Goal: Information Seeking & Learning: Learn about a topic

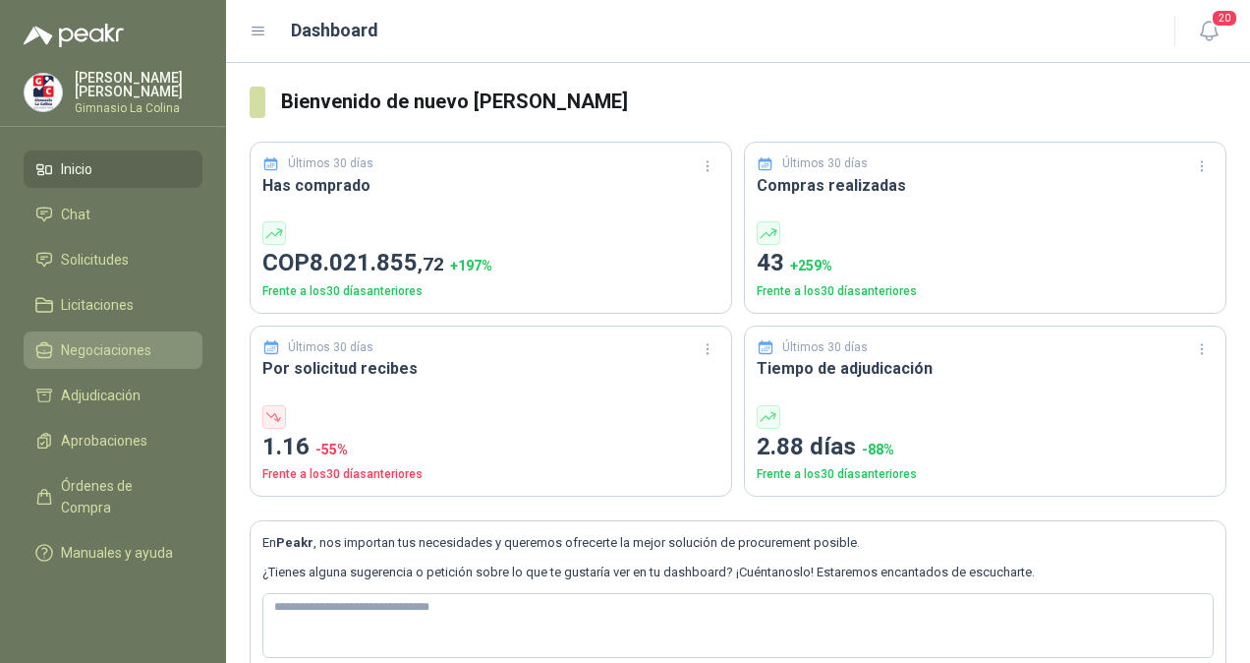
click at [110, 349] on span "Negociaciones" at bounding box center [106, 350] width 90 height 22
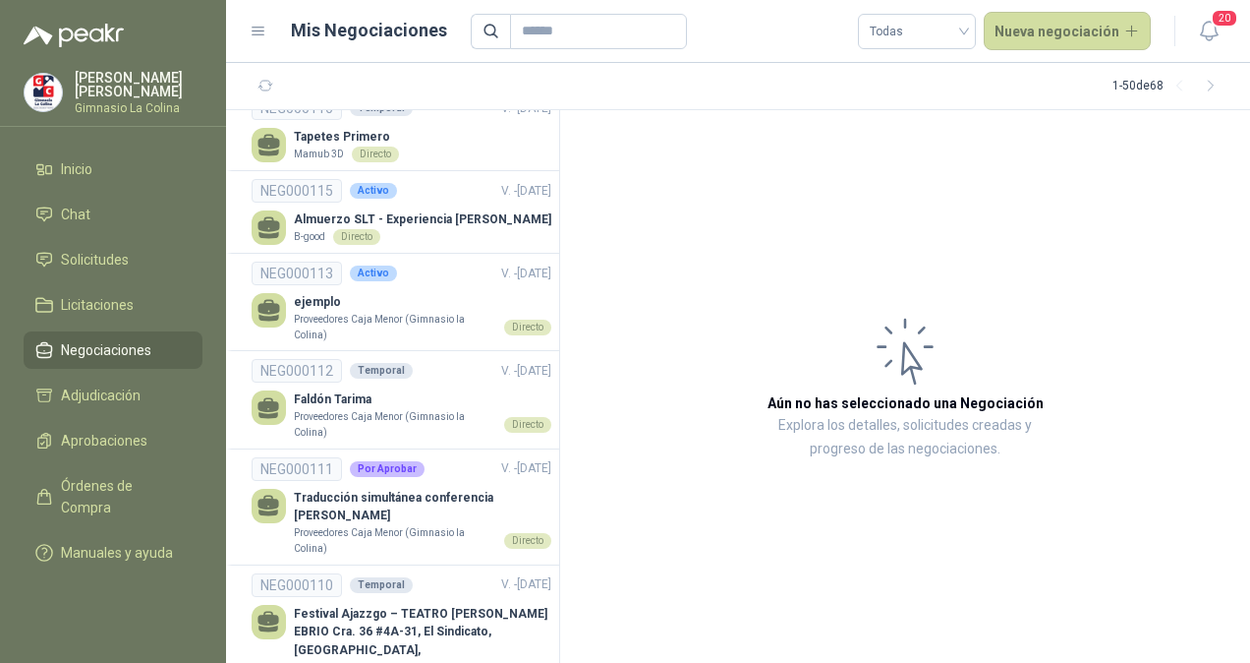
scroll to position [766, 0]
click at [366, 415] on p "Proveedores Caja Menor (Gimnasio la Colina)" at bounding box center [395, 423] width 202 height 30
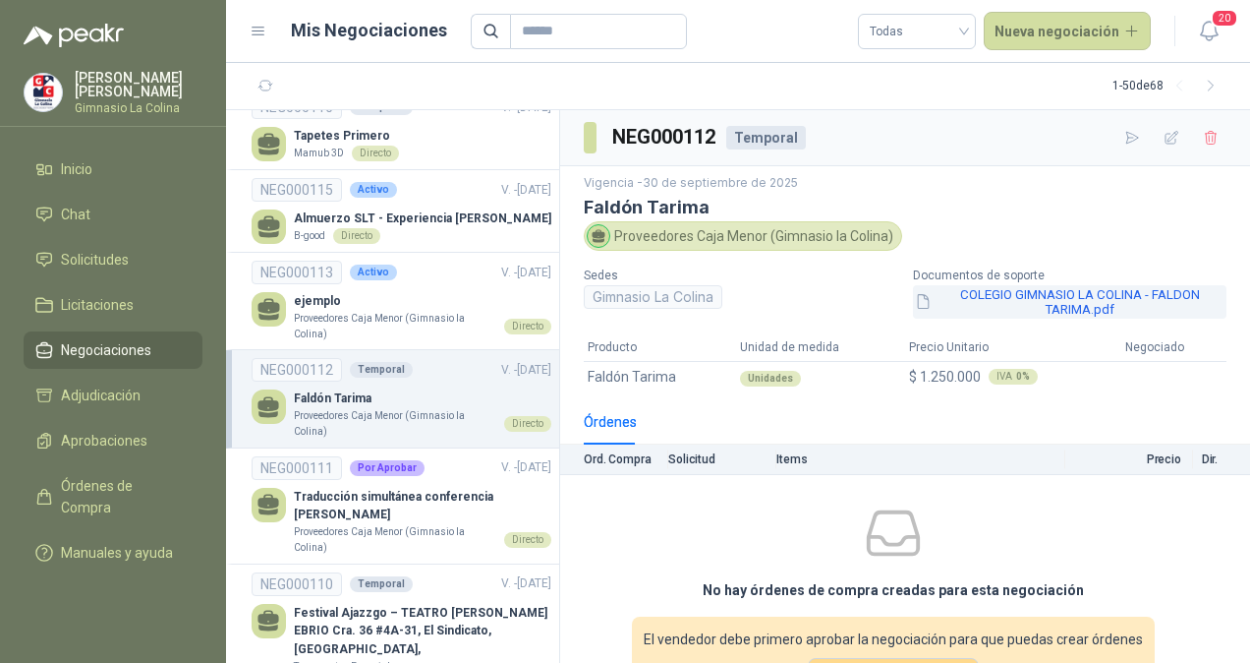
click at [991, 291] on button "COLEGIO GIMNASIO LA COLINA - FALDON TARIMA.pdf" at bounding box center [1070, 301] width 314 height 33
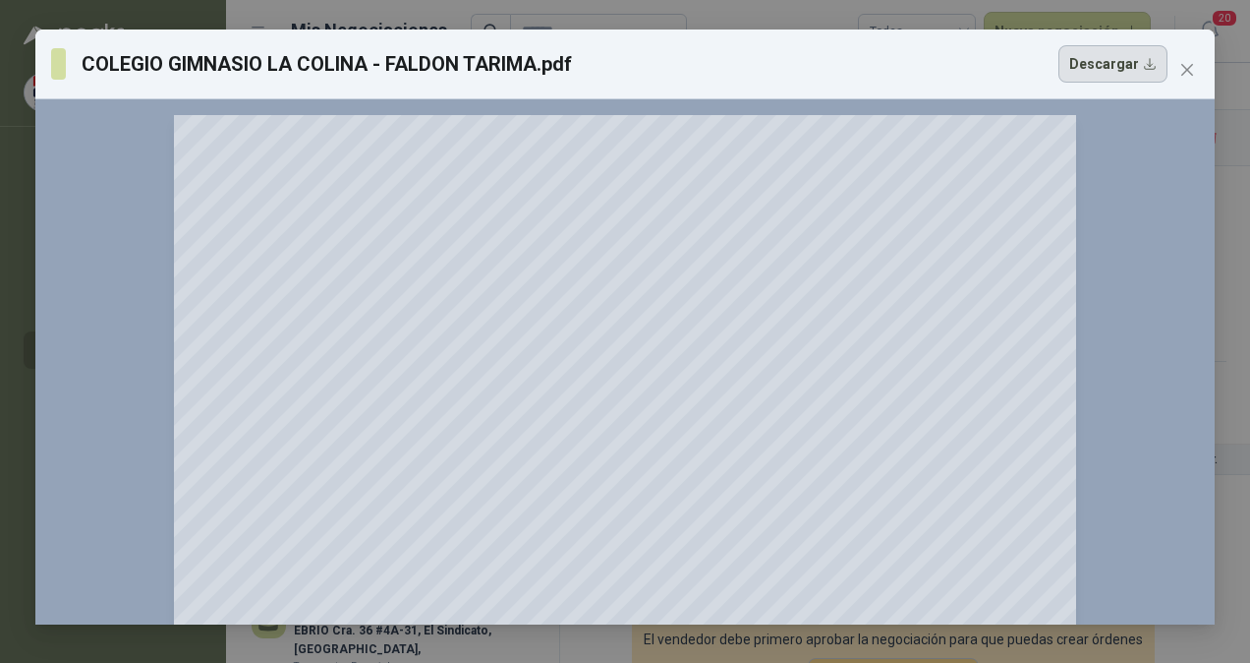
click at [1111, 69] on button "Descargar" at bounding box center [1113, 63] width 109 height 37
click at [727, 20] on div "COLEGIO GIMNASIO LA COLINA - FALDON TARIMA.pdf Descargar 150 %" at bounding box center [625, 331] width 1250 height 663
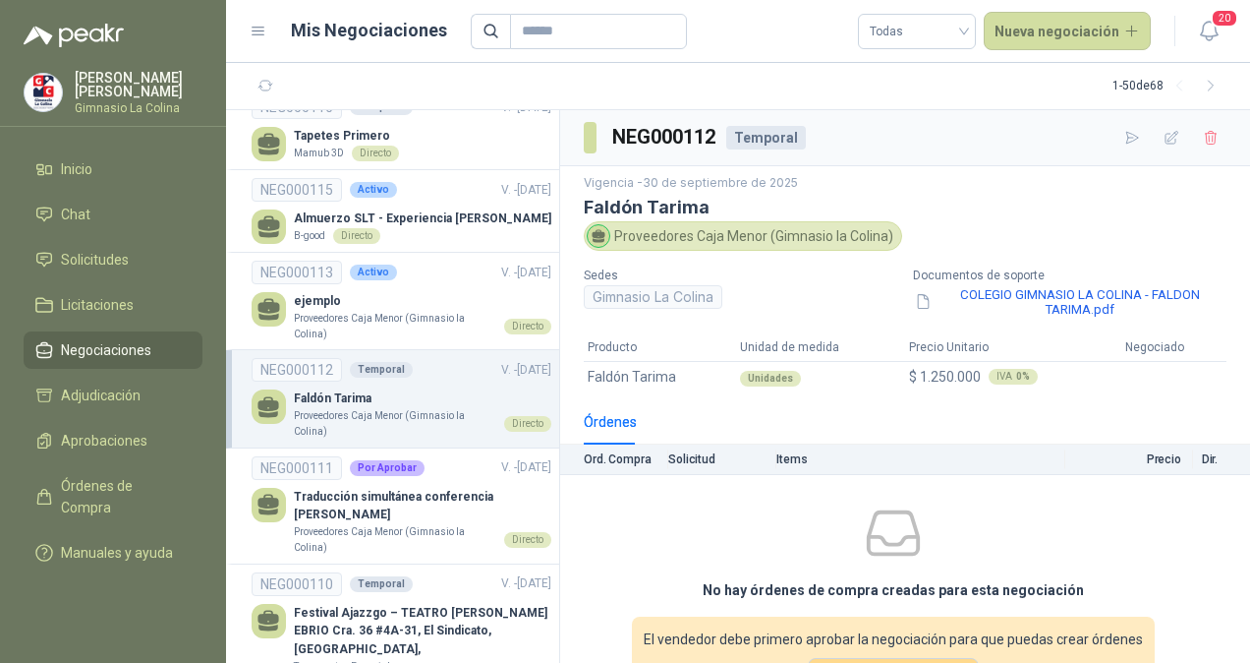
click at [632, 535] on div "No hay órdenes de compra creadas para esta negociación El vendedor debe primero…" at bounding box center [893, 606] width 666 height 246
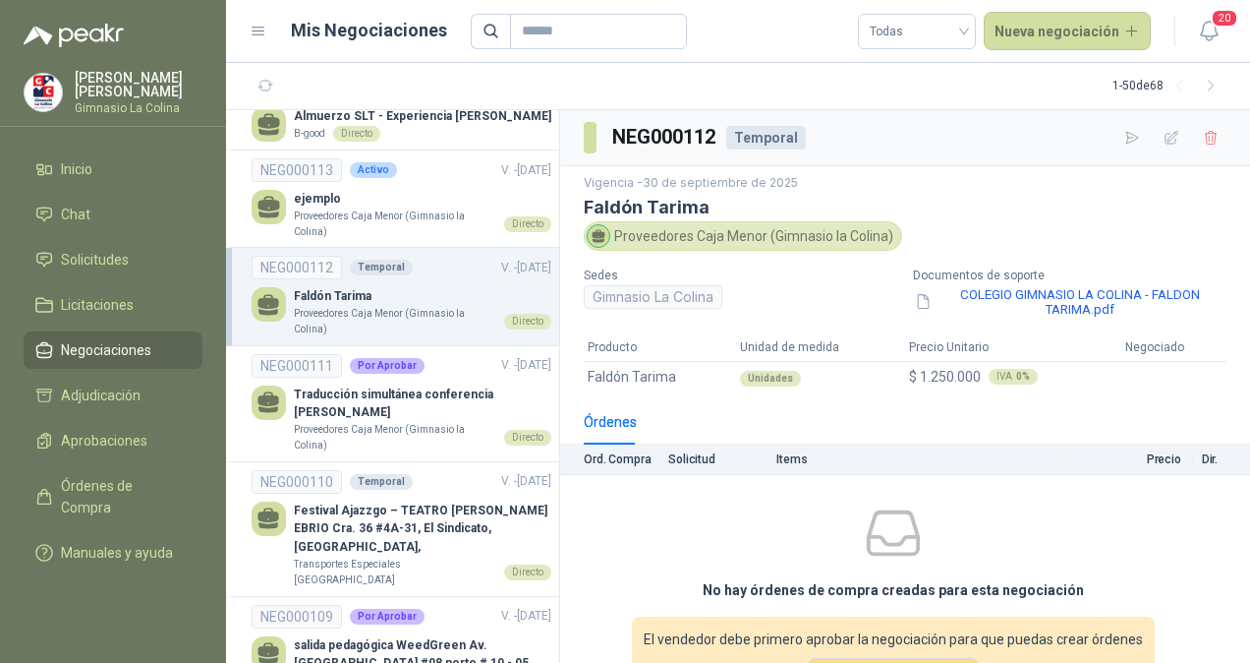
scroll to position [870, 0]
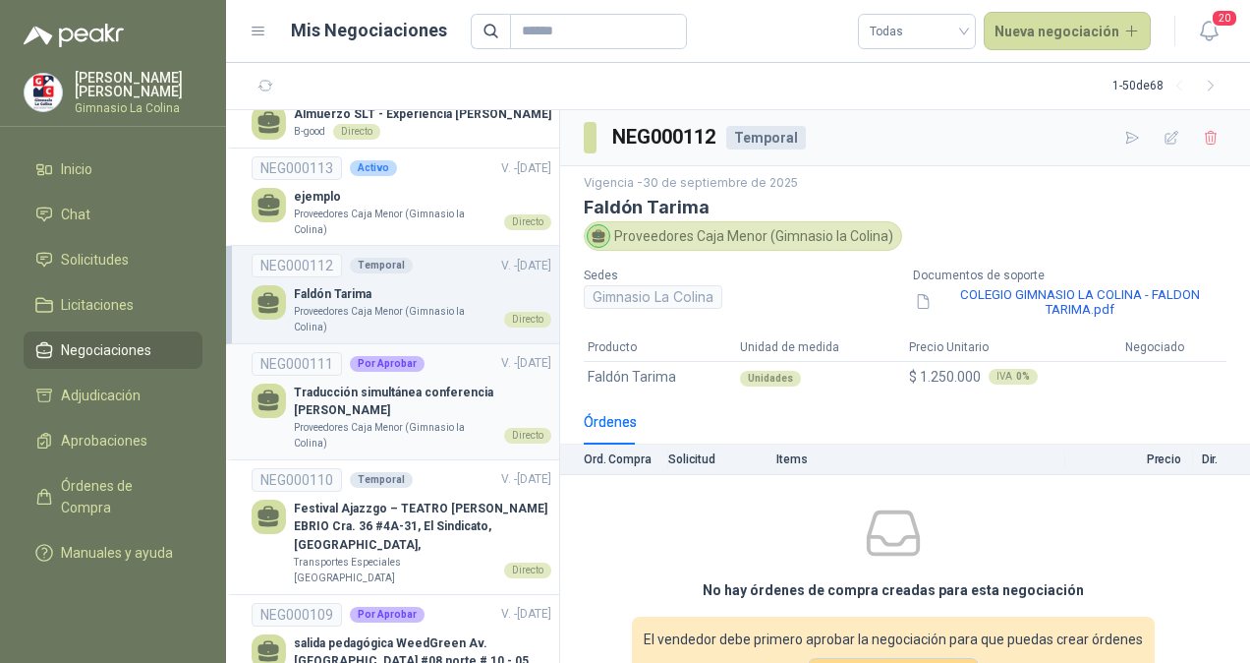
click at [376, 400] on p "Traducción simultánea conferencia [PERSON_NAME]" at bounding box center [423, 401] width 258 height 37
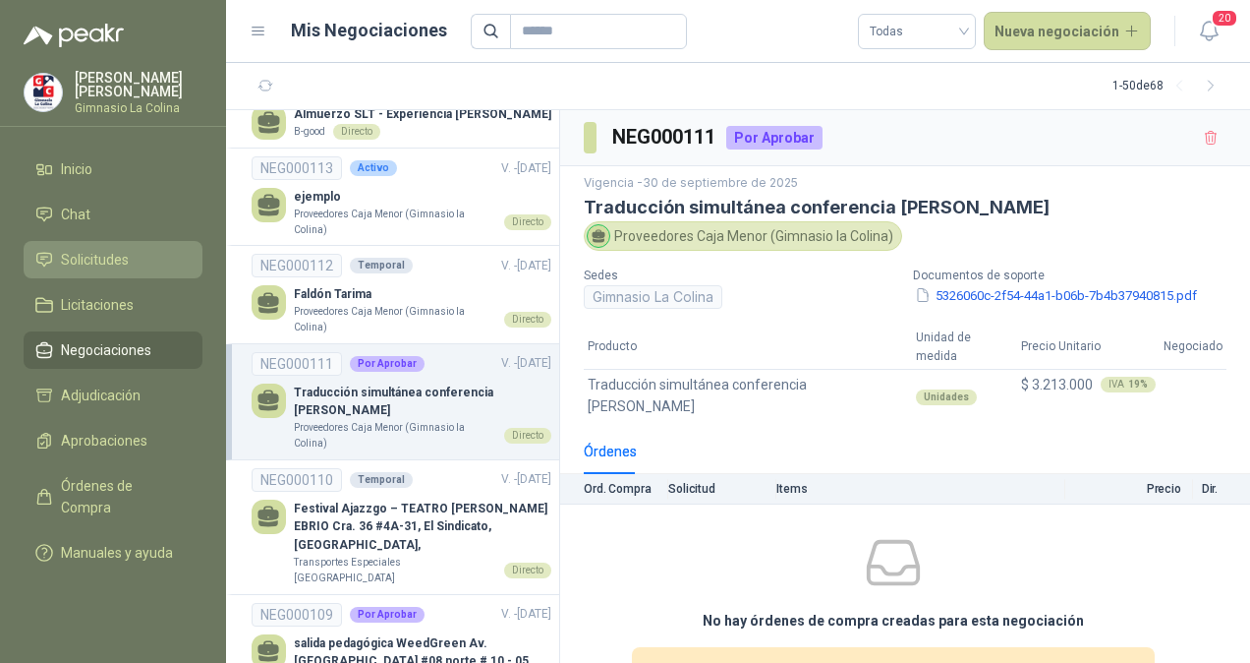
click at [125, 261] on span "Solicitudes" at bounding box center [95, 260] width 68 height 22
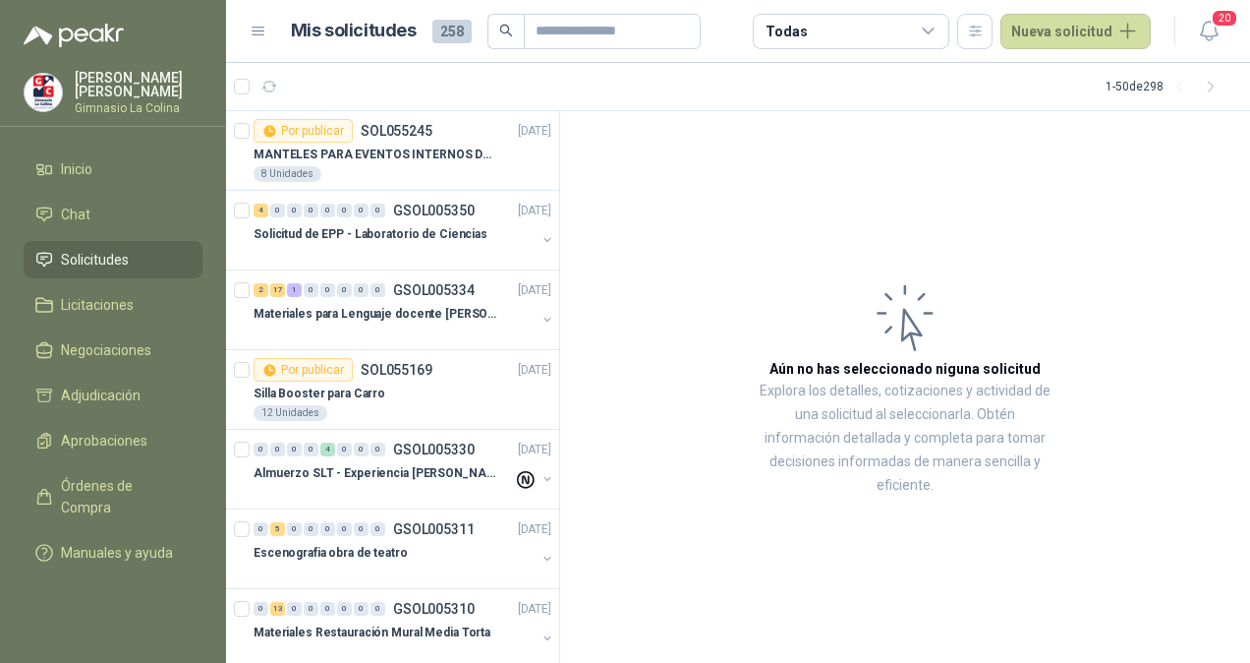
click at [934, 29] on icon at bounding box center [929, 32] width 18 height 18
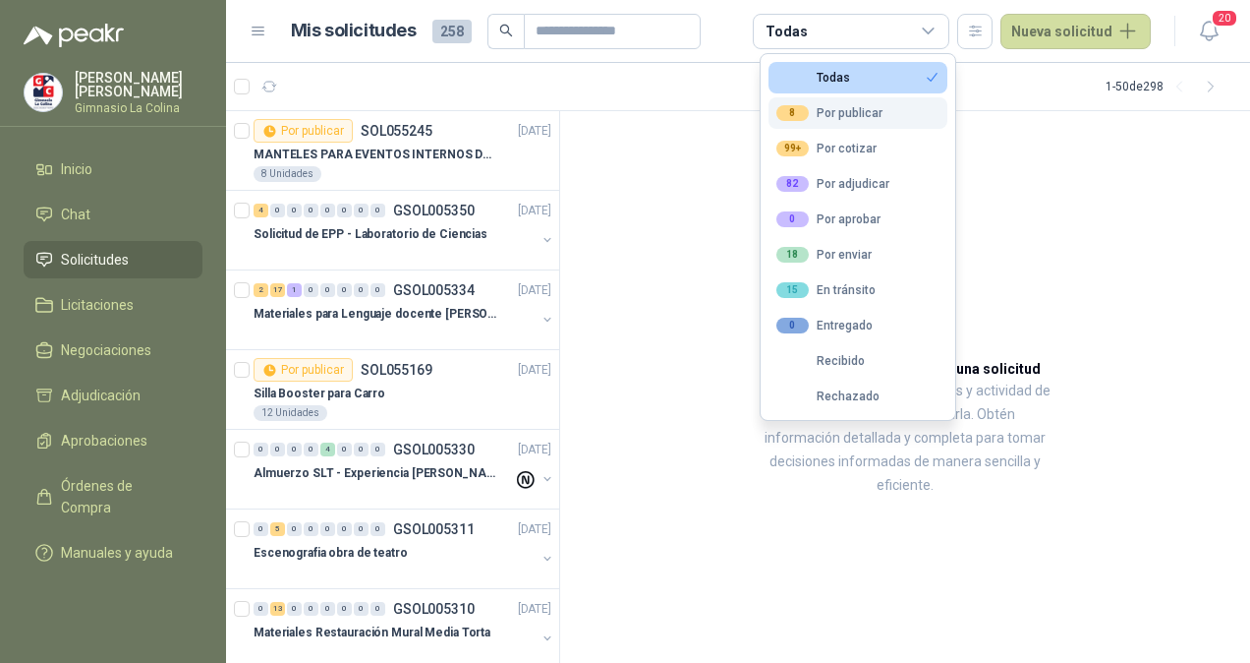
click at [855, 124] on button "8 Por publicar" at bounding box center [858, 112] width 179 height 31
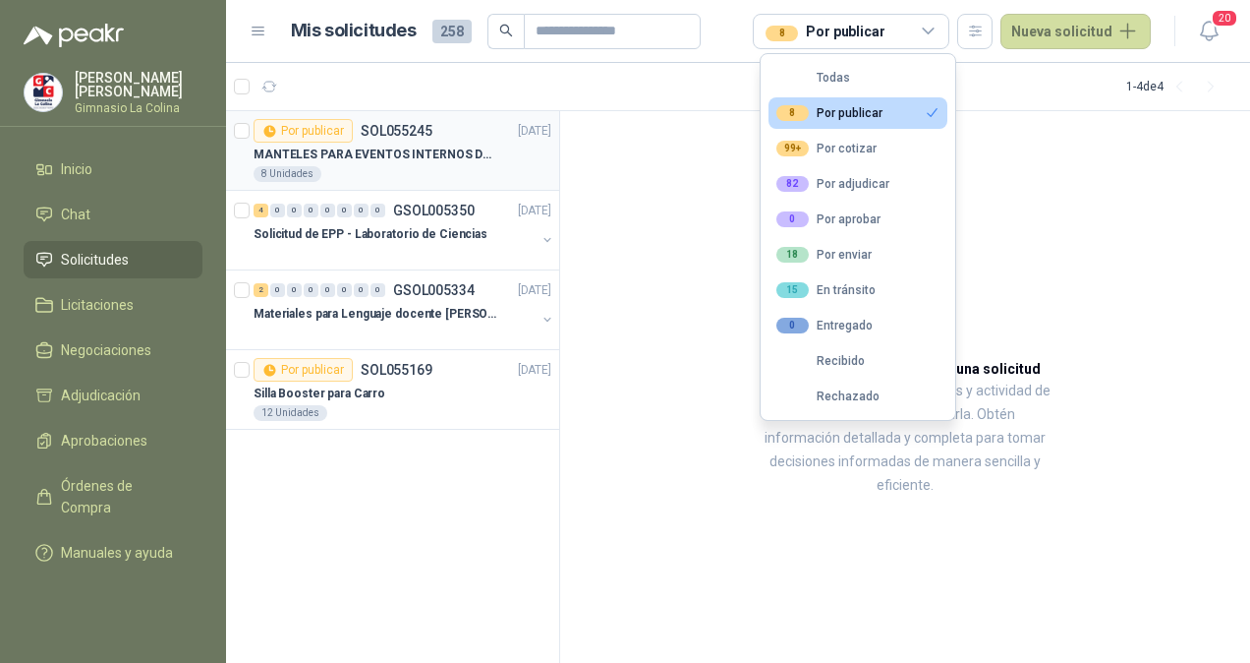
click at [433, 150] on p "MANTELES PARA EVENTOS INTERNOS DEL COLEGIO (ADMISIONES)" at bounding box center [376, 154] width 245 height 19
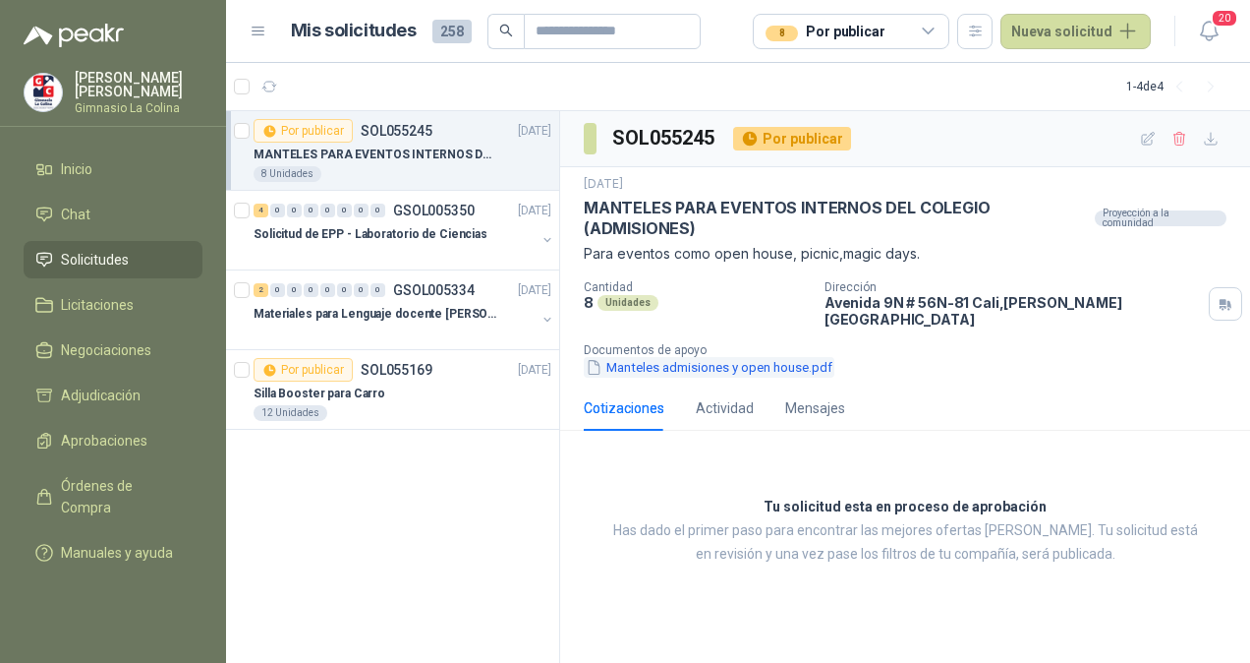
click at [683, 357] on button "Manteles admisiones y open house.pdf" at bounding box center [709, 367] width 251 height 21
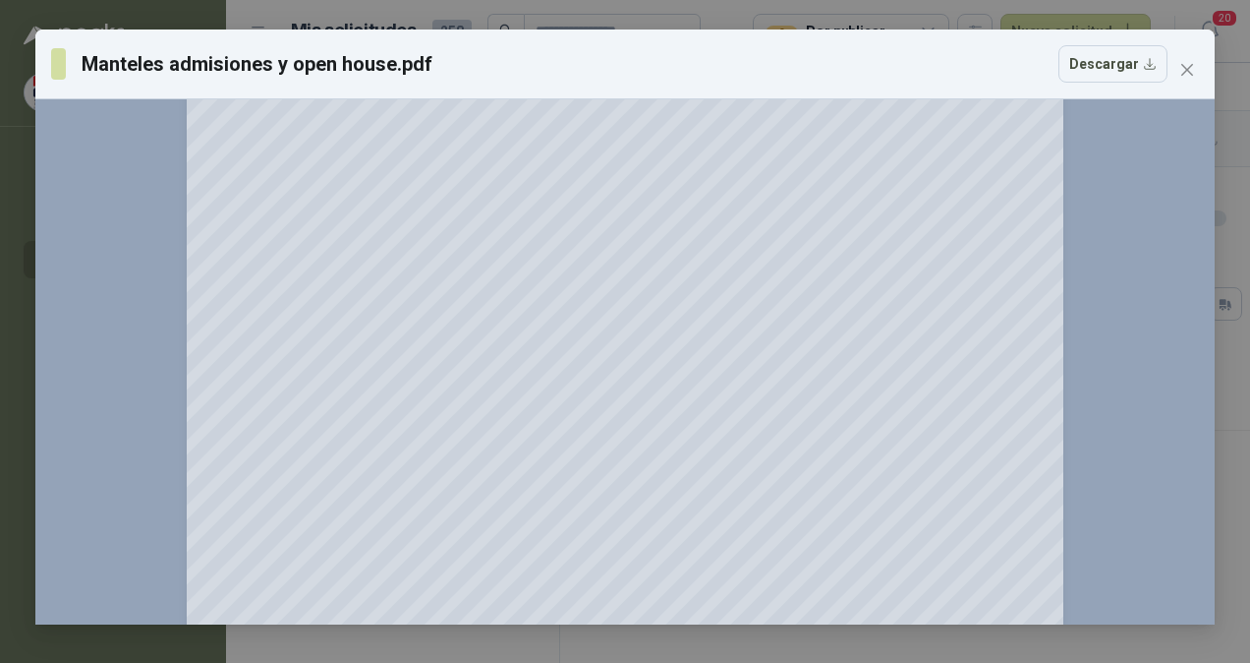
scroll to position [246, 0]
click at [1193, 71] on icon "close" at bounding box center [1188, 70] width 16 height 16
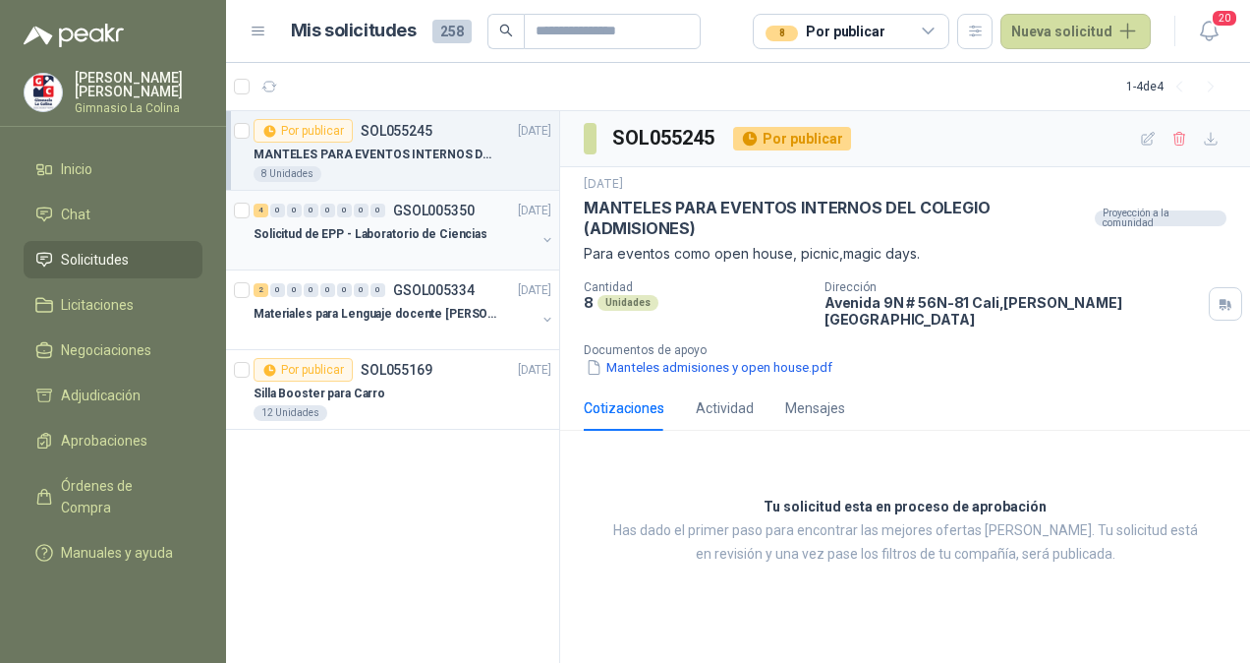
click at [434, 242] on p "Solicitud de EPP - Laboratorio de Ciencias" at bounding box center [371, 234] width 234 height 19
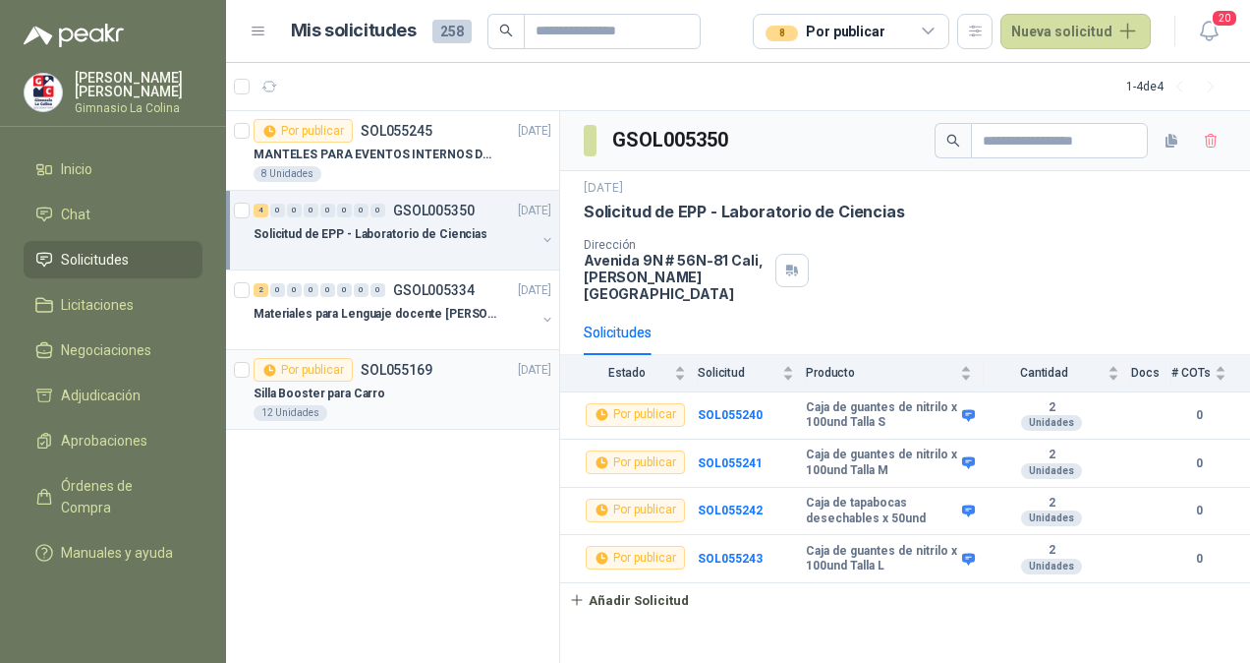
click at [419, 377] on div "Por publicar SOL055169" at bounding box center [343, 370] width 179 height 24
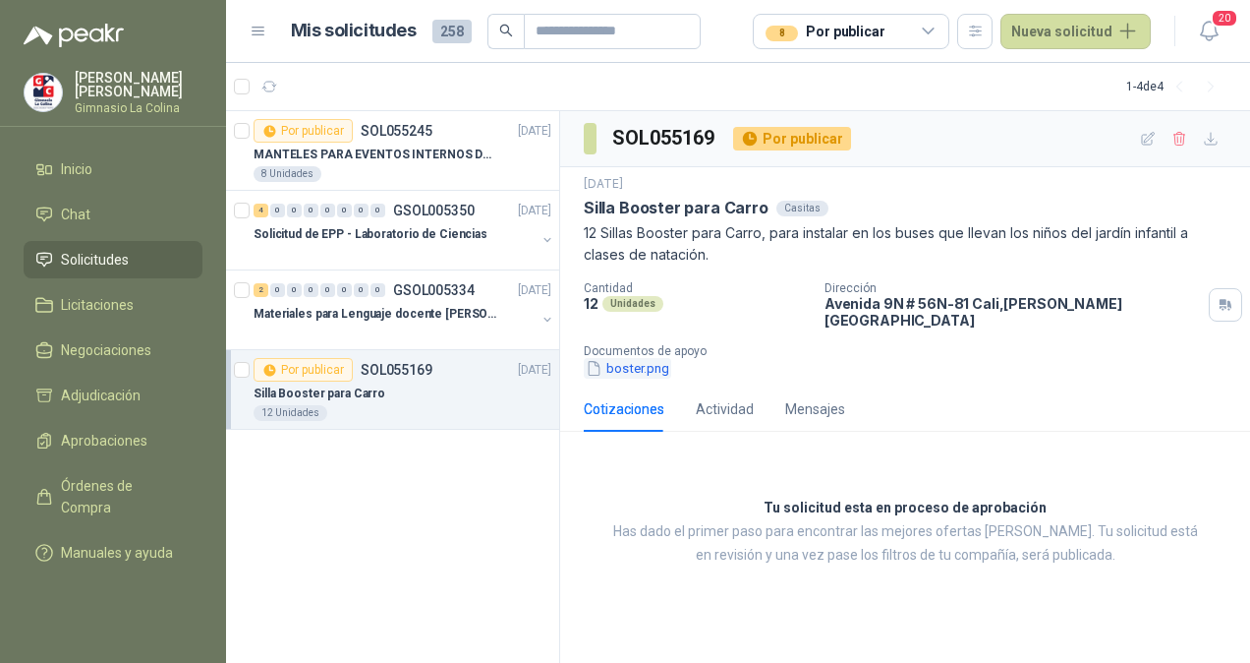
click at [644, 358] on button "boster.png" at bounding box center [627, 368] width 87 height 21
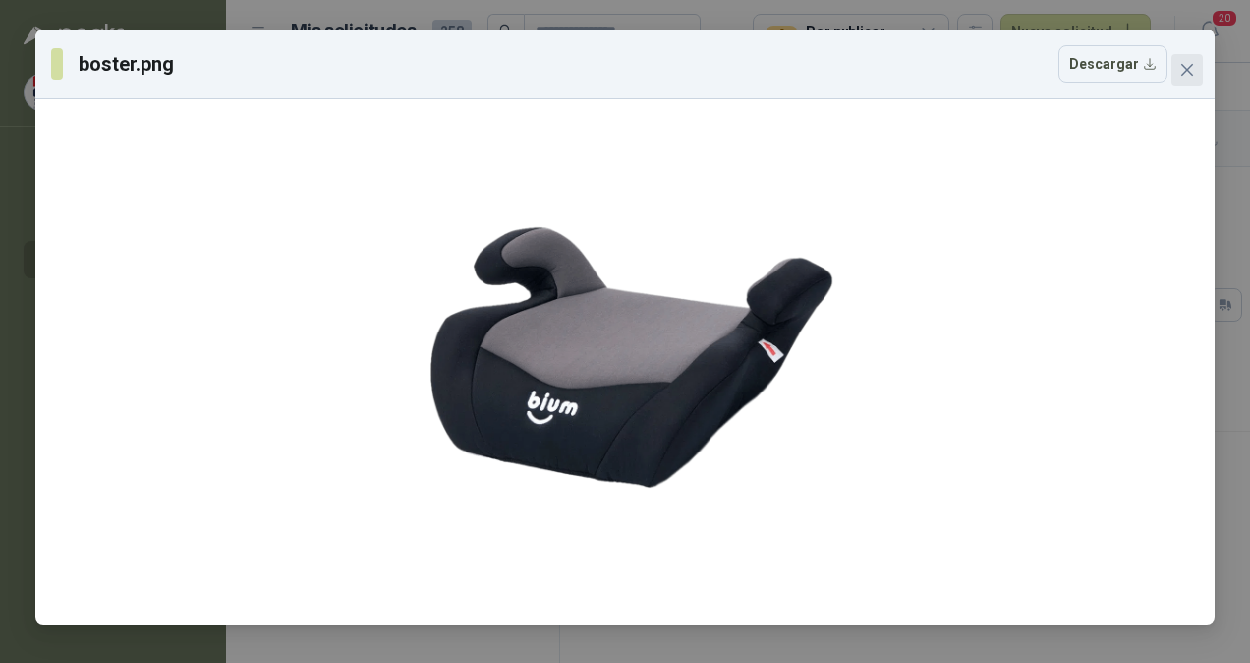
click at [1184, 76] on icon "close" at bounding box center [1188, 70] width 16 height 16
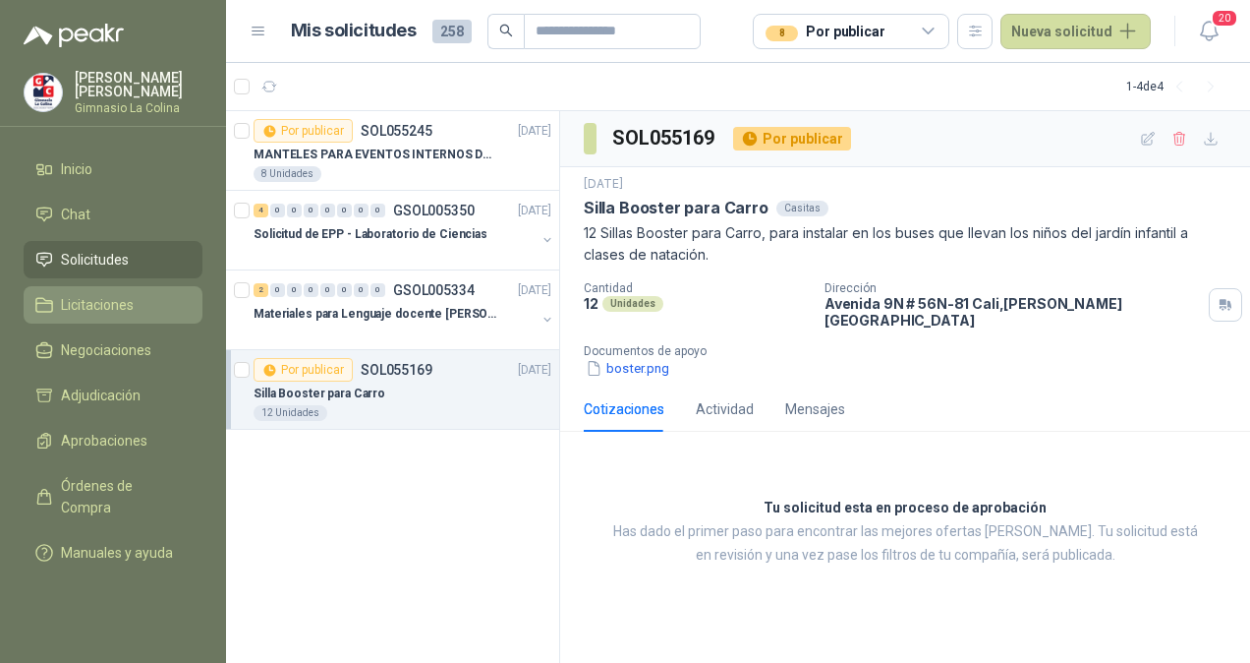
click at [56, 304] on li "Licitaciones" at bounding box center [112, 305] width 155 height 22
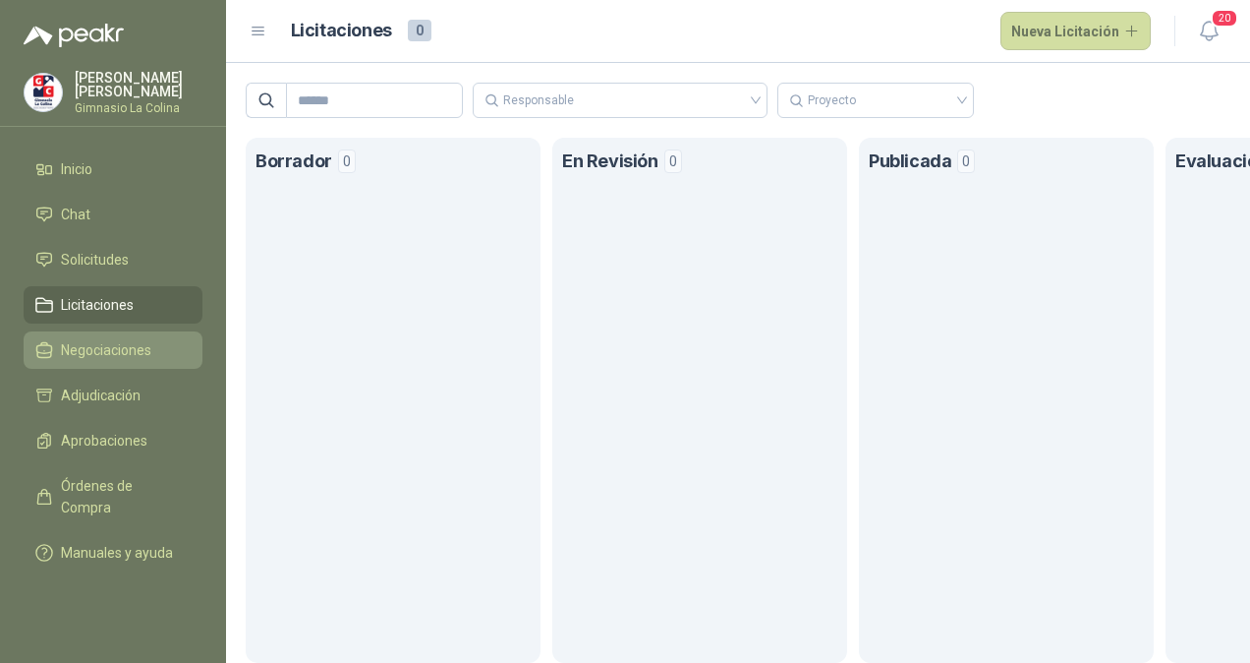
click at [126, 353] on span "Negociaciones" at bounding box center [106, 350] width 90 height 22
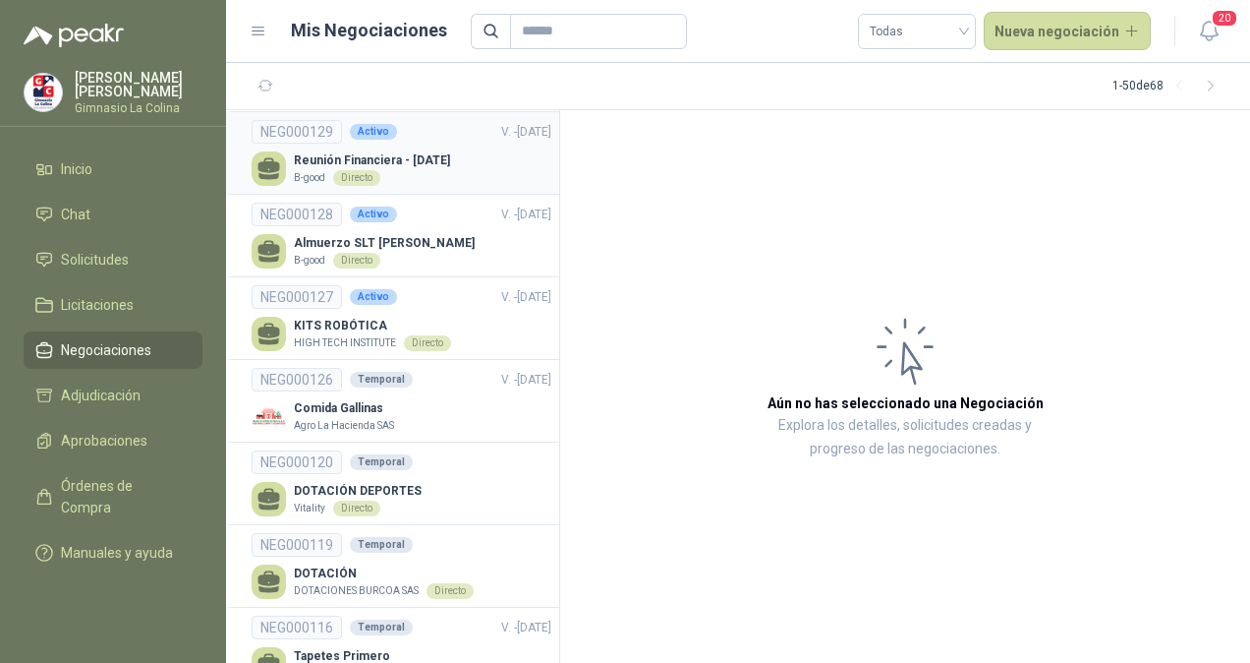
scroll to position [247, 0]
click at [335, 338] on p "HIGH TECH INSTITUTE" at bounding box center [345, 342] width 102 height 16
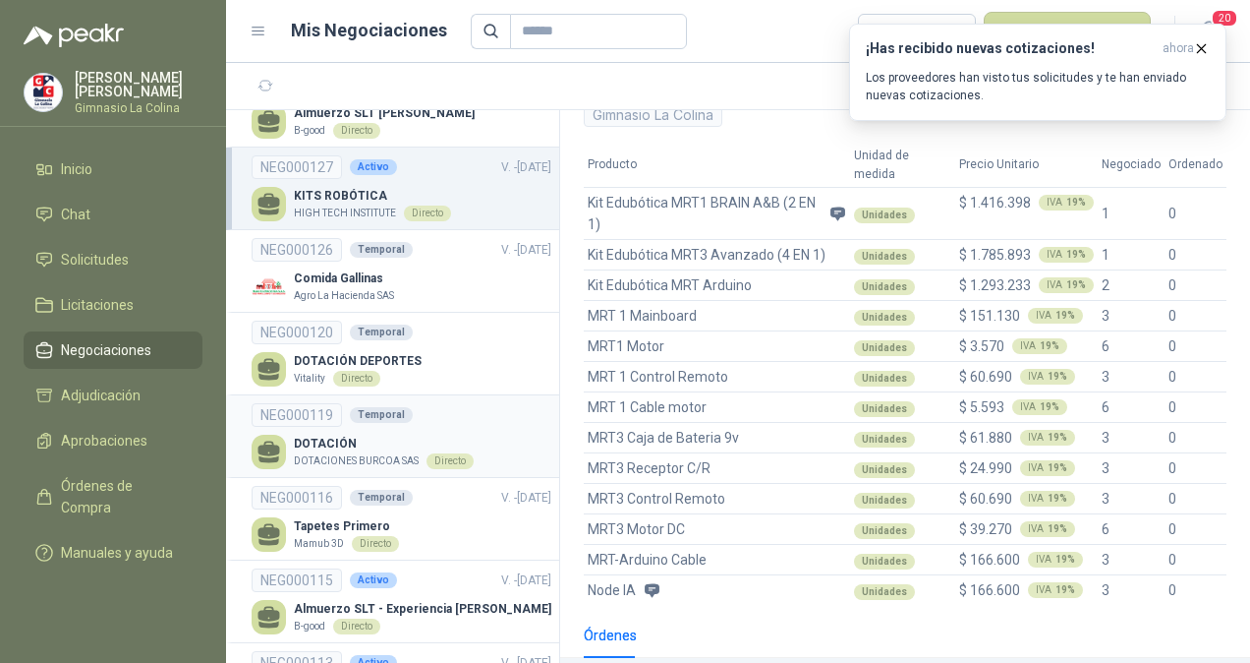
scroll to position [357, 0]
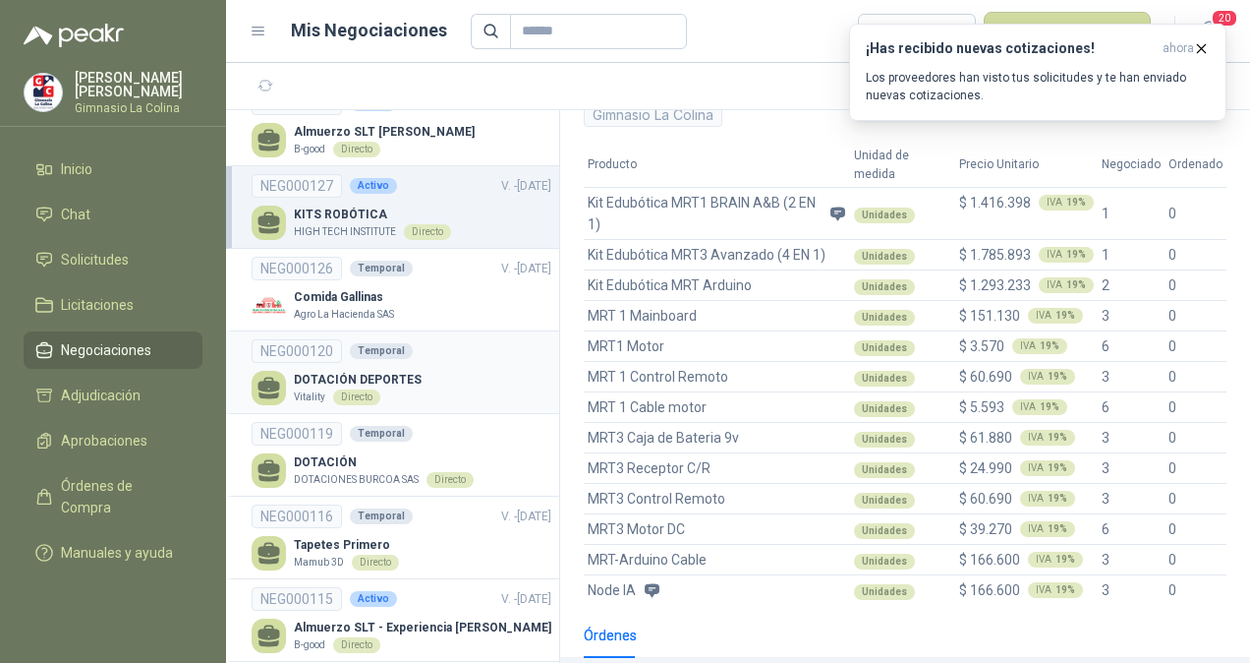
click at [401, 371] on p "DOTACIÓN DEPORTES" at bounding box center [358, 380] width 128 height 19
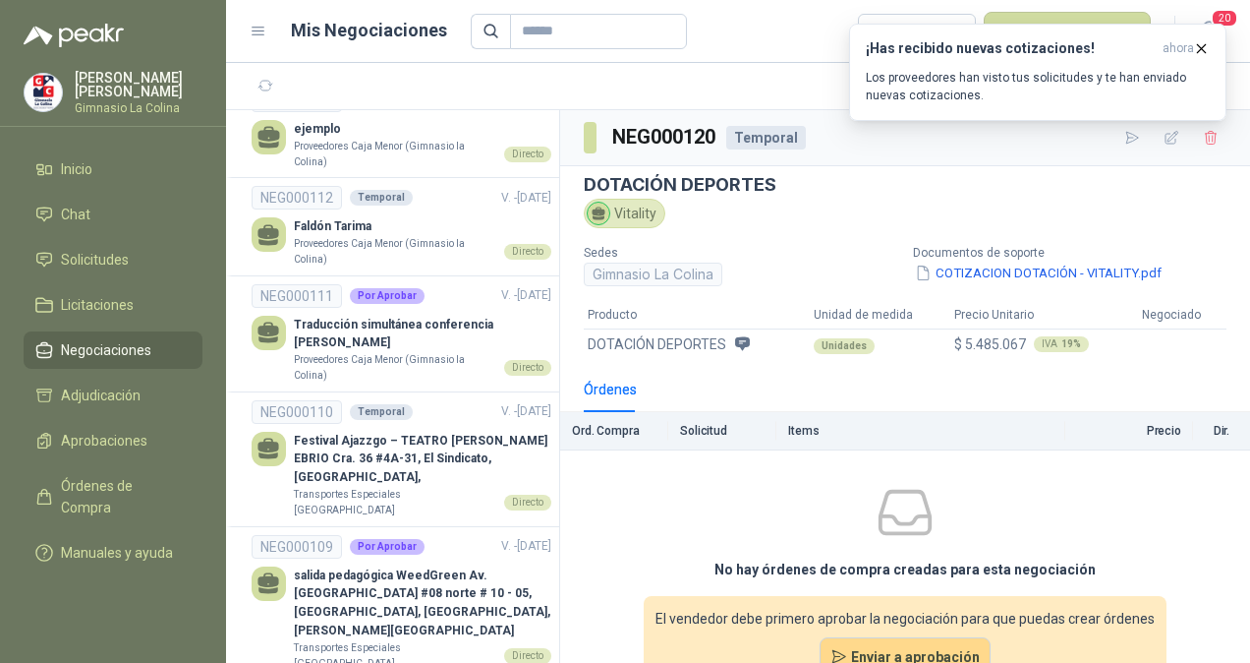
scroll to position [942, 0]
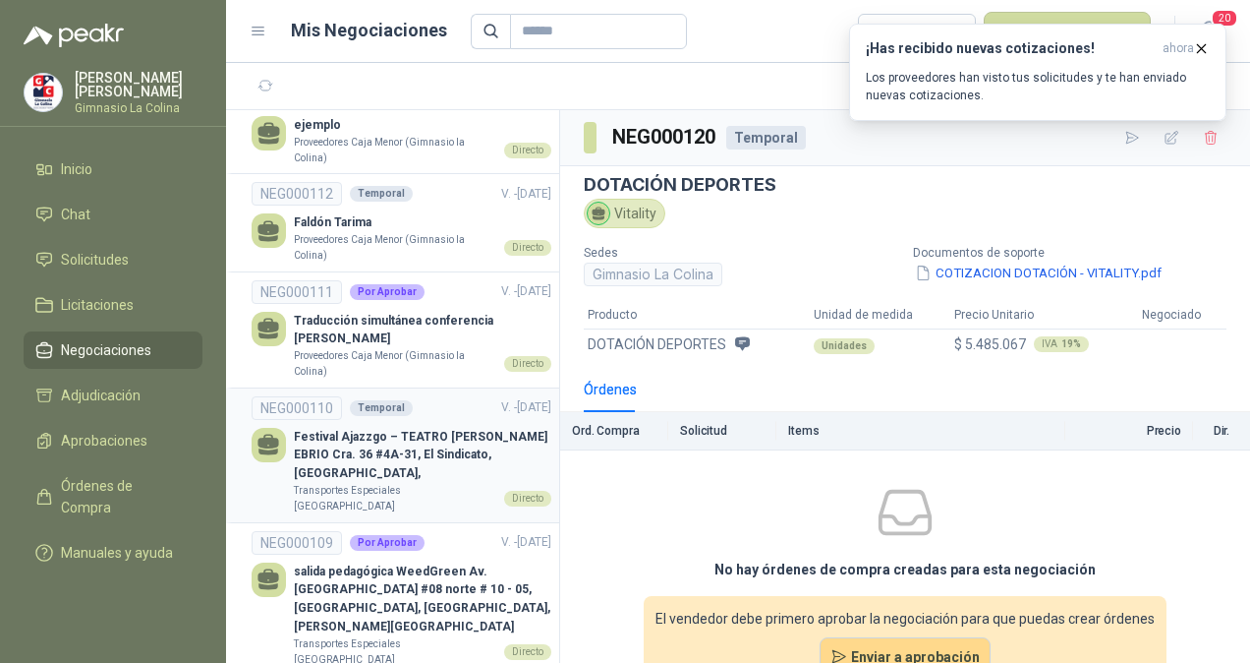
click at [365, 438] on p "Festival Ajazzgo – TEATRO [PERSON_NAME] EBRIO Cra. 36 #4A-31, El Sindicato, [GE…" at bounding box center [423, 456] width 258 height 56
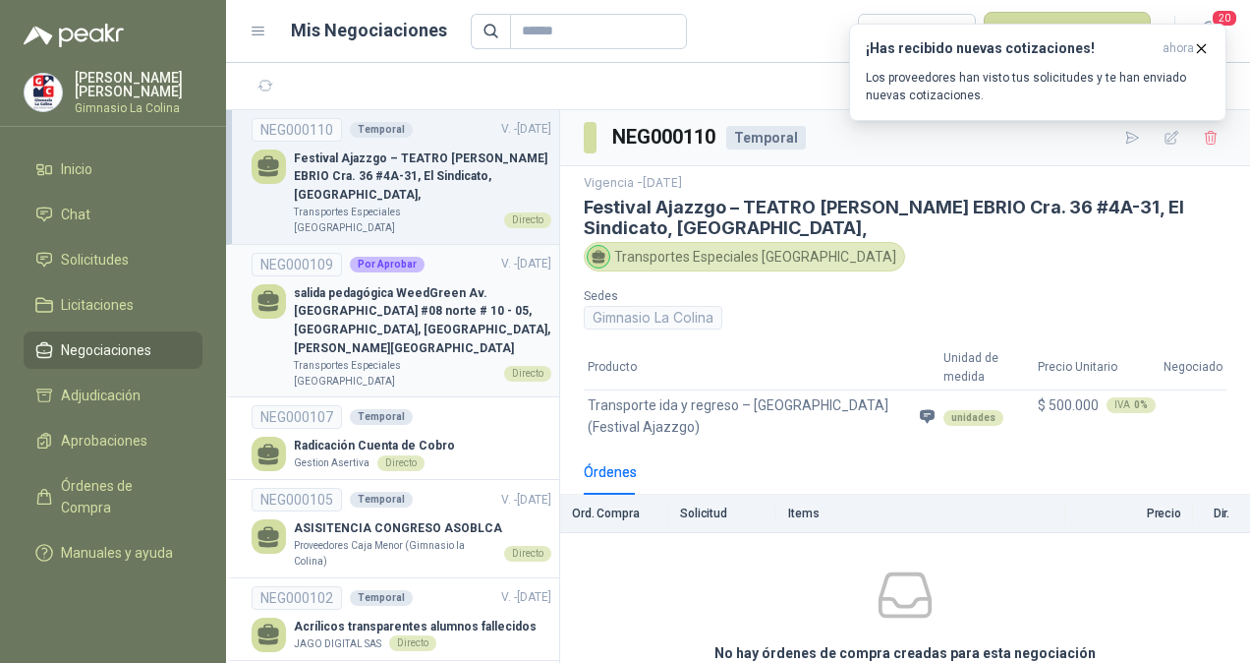
scroll to position [1222, 0]
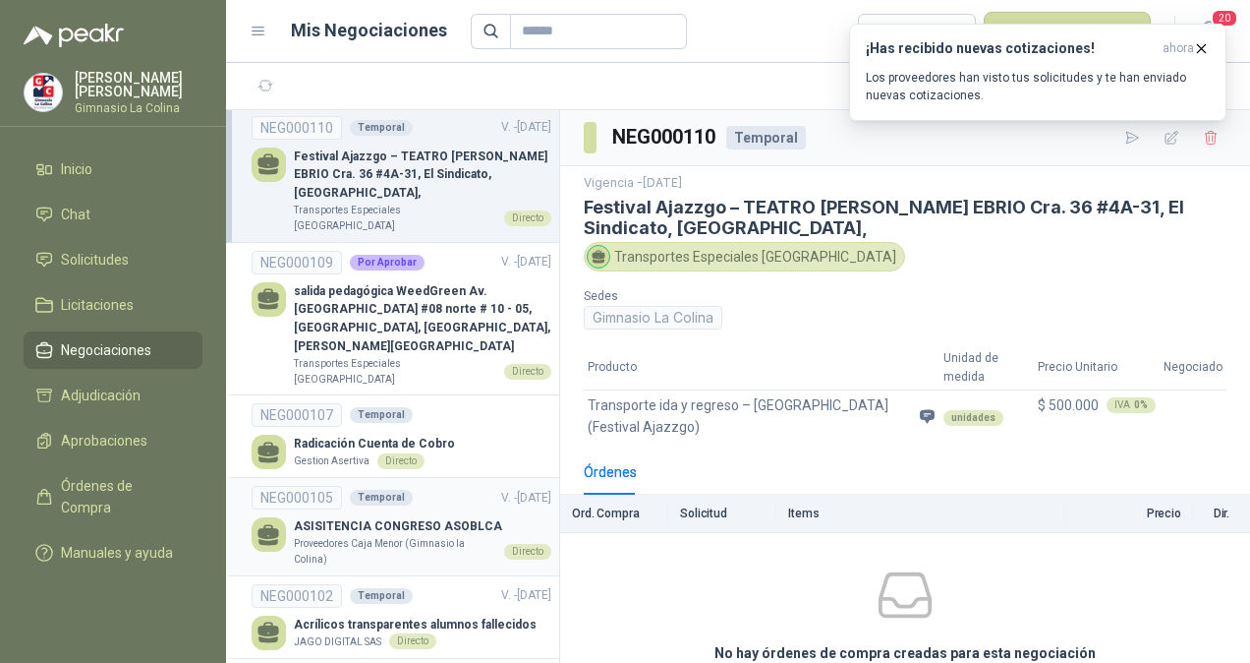
click at [371, 517] on p "ASISITENCIA CONGRESO ASOBLCA" at bounding box center [423, 526] width 258 height 19
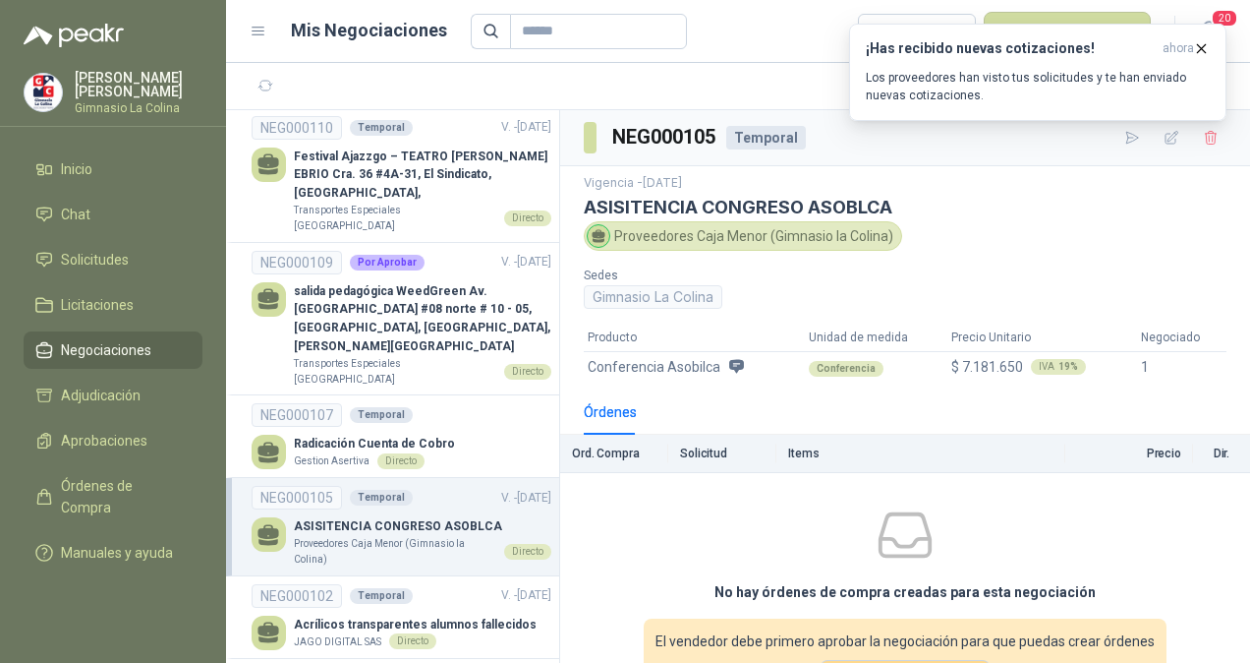
click at [734, 368] on icon at bounding box center [736, 366] width 15 height 14
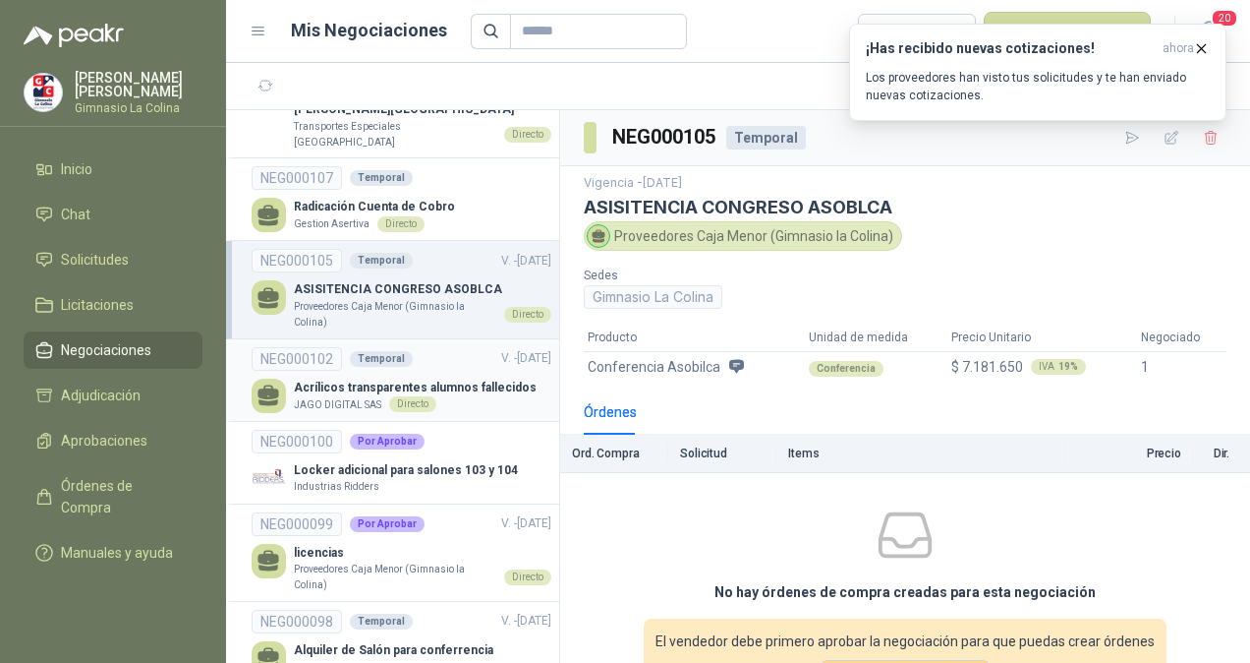
scroll to position [1460, 0]
click at [401, 560] on p "Proveedores Caja Menor (Gimnasio la Colina)" at bounding box center [395, 575] width 202 height 30
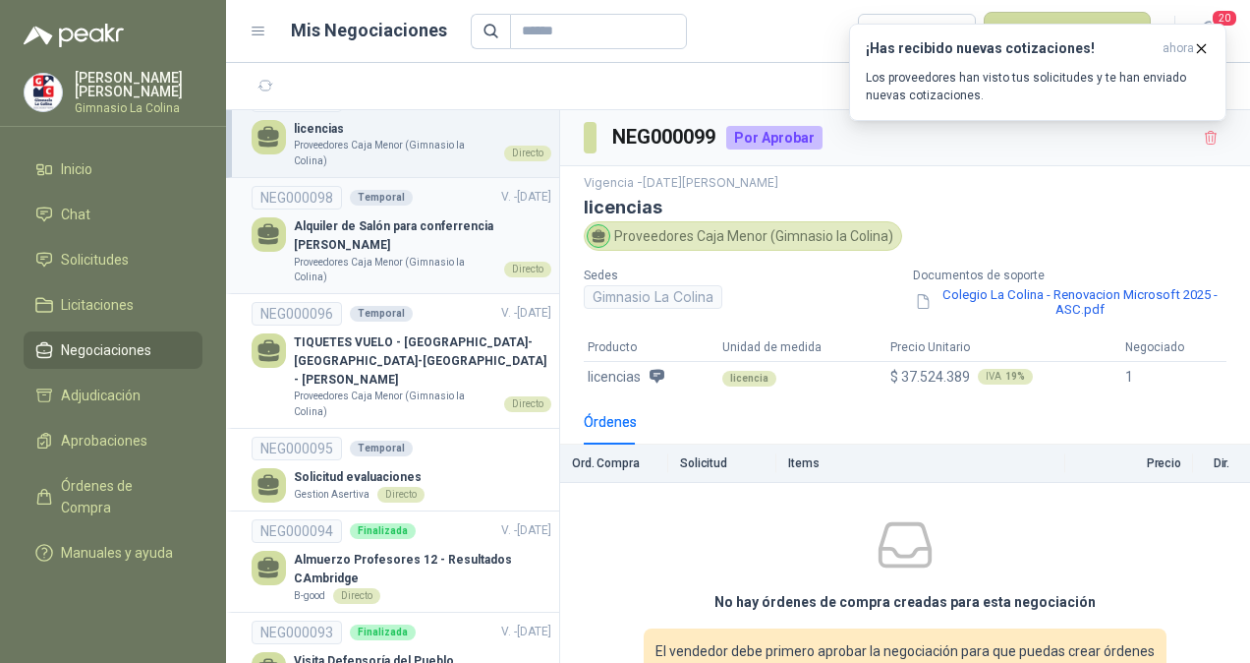
scroll to position [1881, 0]
click at [346, 469] on p "Solicitud evaluaciones" at bounding box center [359, 478] width 131 height 19
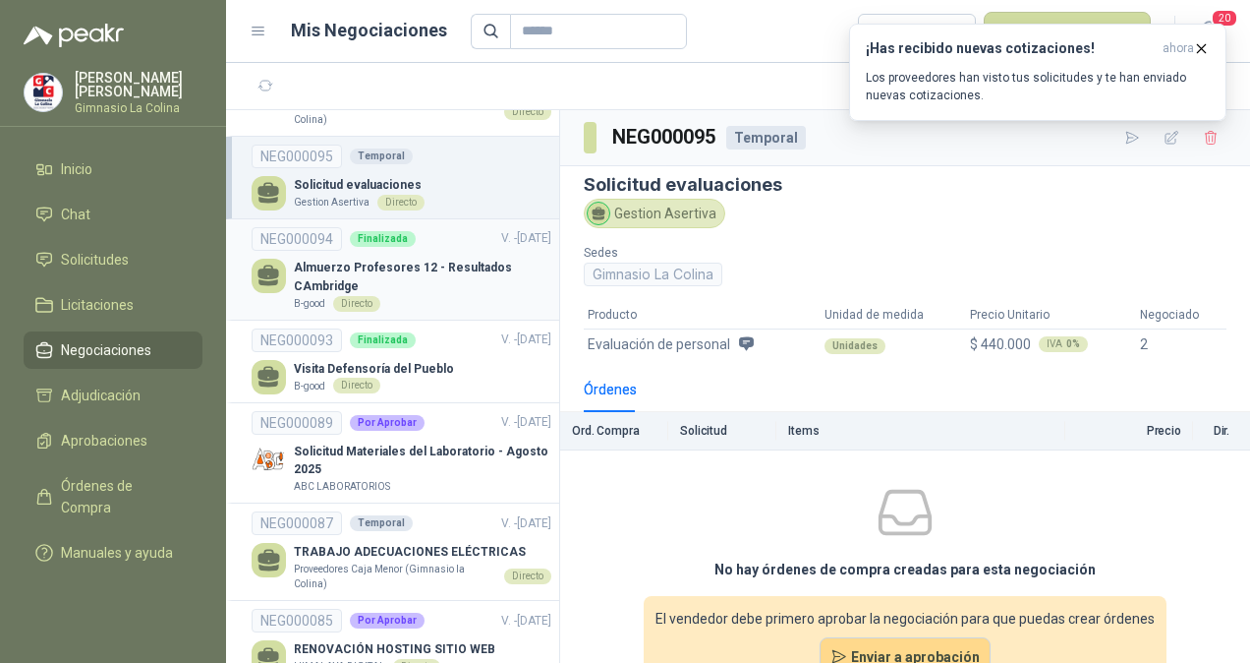
scroll to position [2175, 0]
click at [385, 441] on p "Solicitud Materiales del Laboratorio - Agosto 2025" at bounding box center [423, 459] width 258 height 37
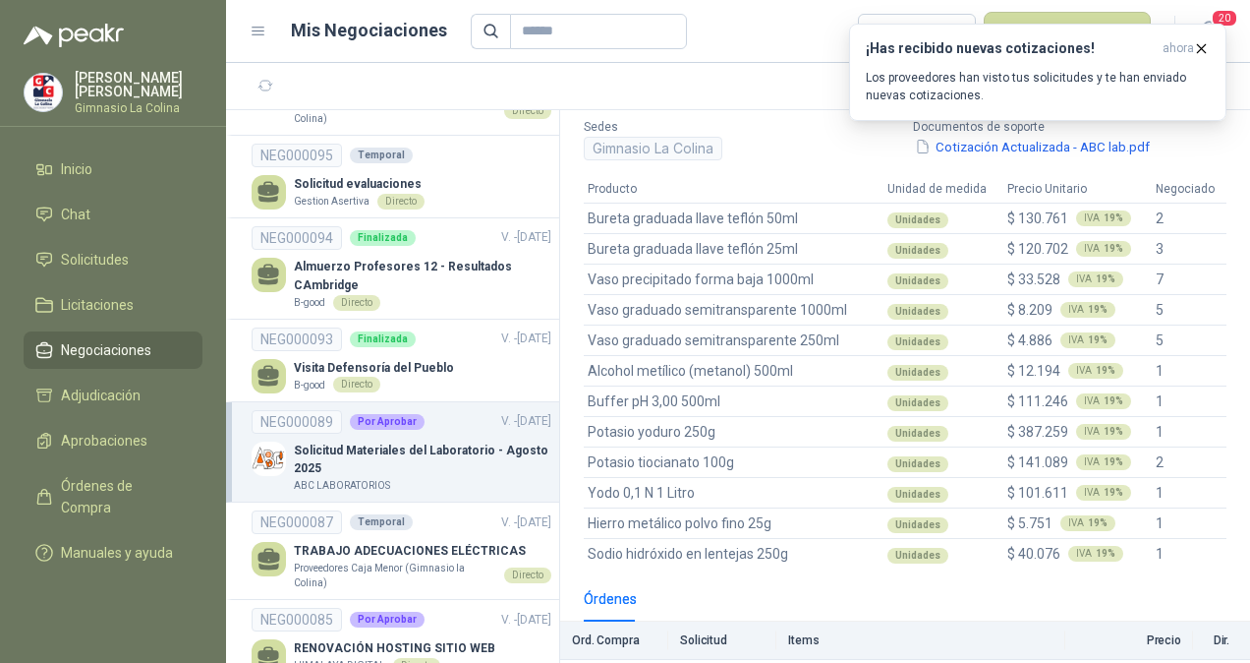
scroll to position [105, 0]
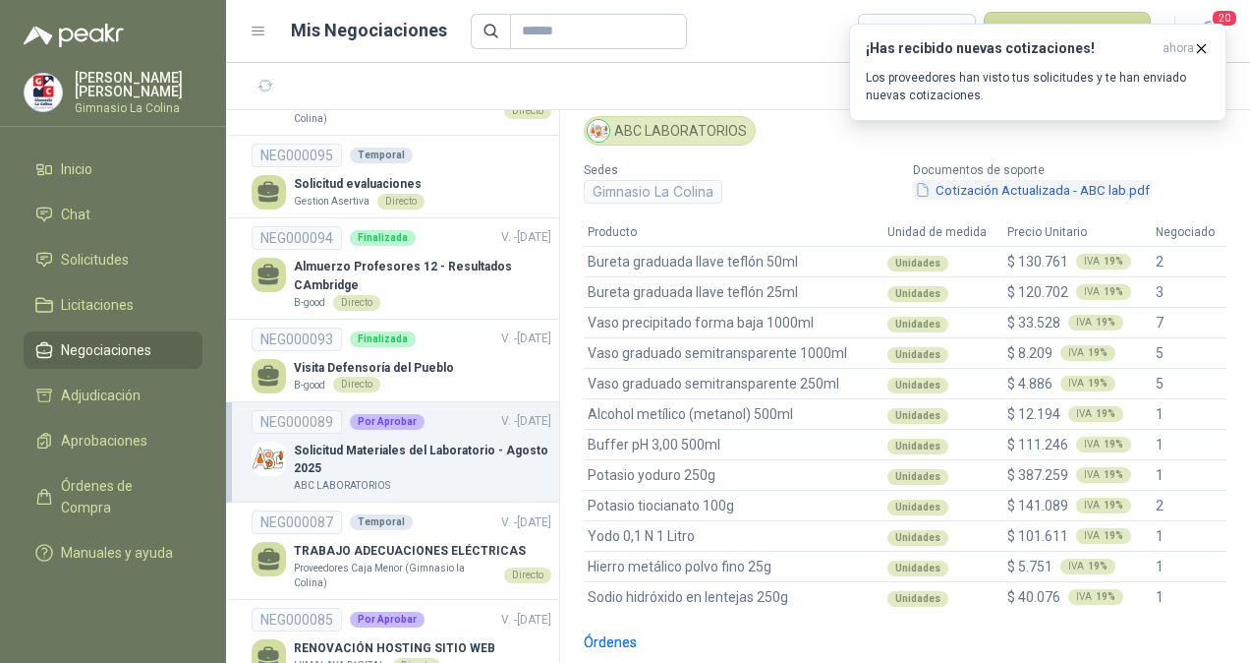
click at [1001, 192] on button "Cotización Actualizada - ABC lab.pdf" at bounding box center [1032, 190] width 239 height 21
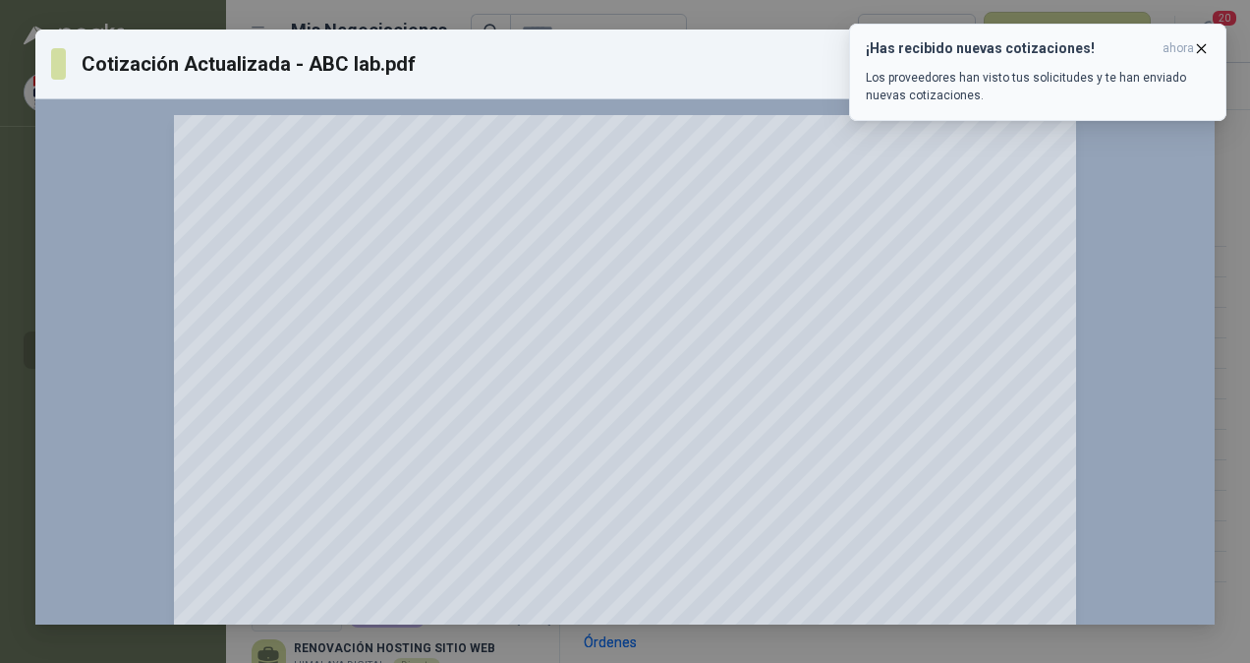
click at [1205, 45] on icon "button" at bounding box center [1202, 48] width 8 height 8
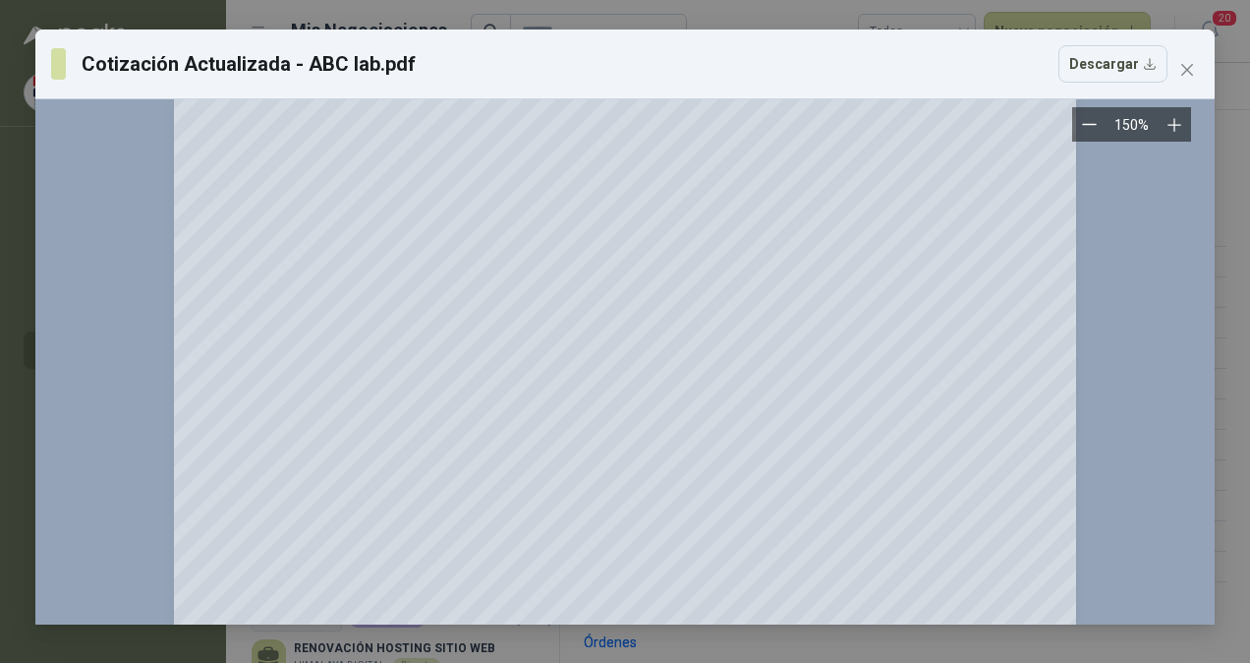
scroll to position [150, 0]
click at [1223, 242] on div "Cotización Actualizada - ABC lab.pdf Descargar 150 %" at bounding box center [625, 331] width 1250 height 663
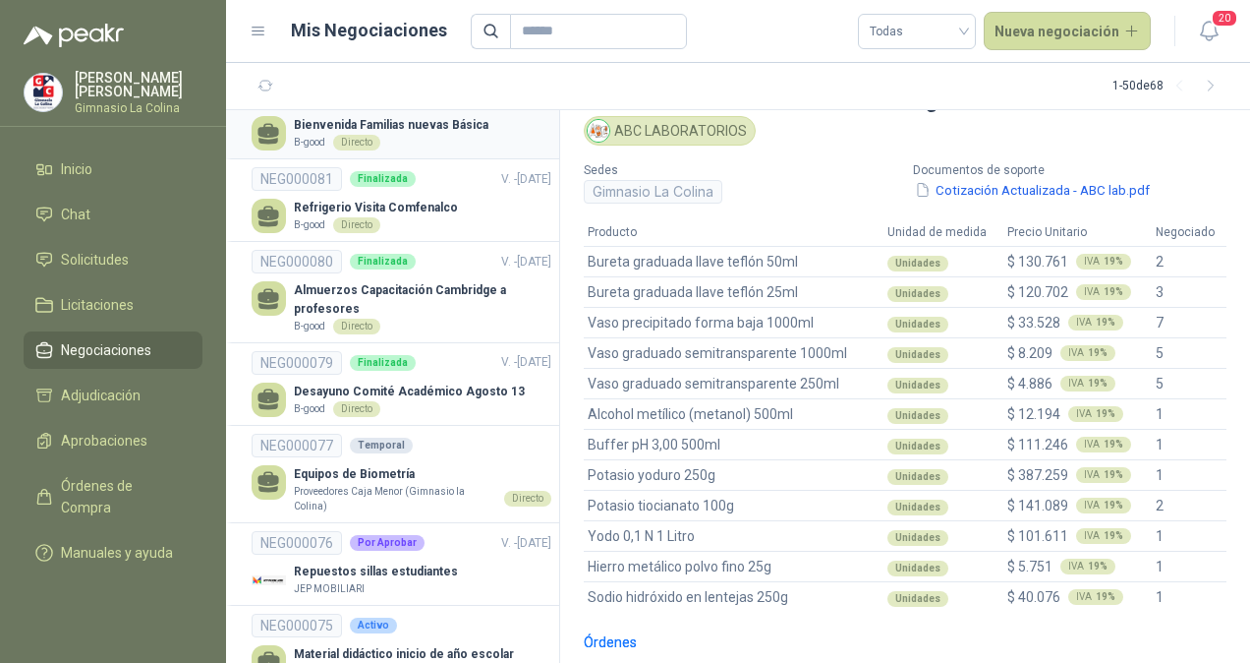
scroll to position [2782, 0]
click at [390, 483] on p "Proveedores Caja Menor (Gimnasio la Colina)" at bounding box center [395, 498] width 202 height 30
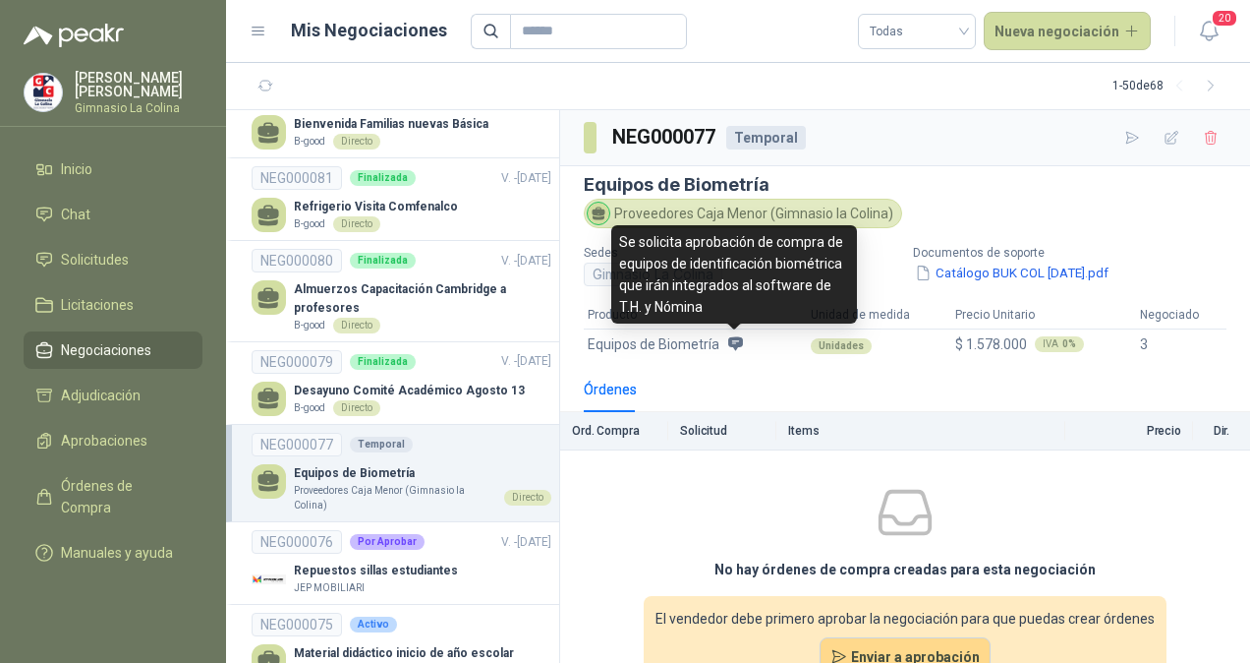
click at [739, 340] on icon at bounding box center [735, 344] width 15 height 14
click at [736, 346] on icon at bounding box center [735, 344] width 15 height 14
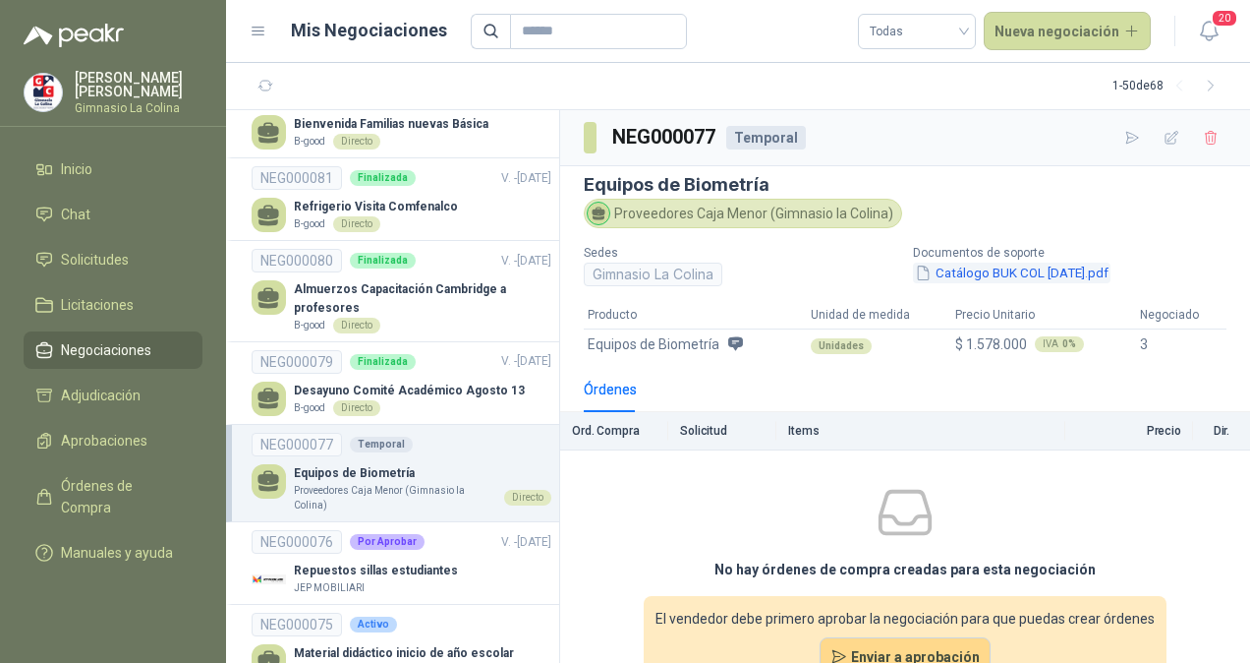
click at [964, 273] on button "Catálogo BUK COL [DATE].pdf" at bounding box center [1012, 272] width 198 height 21
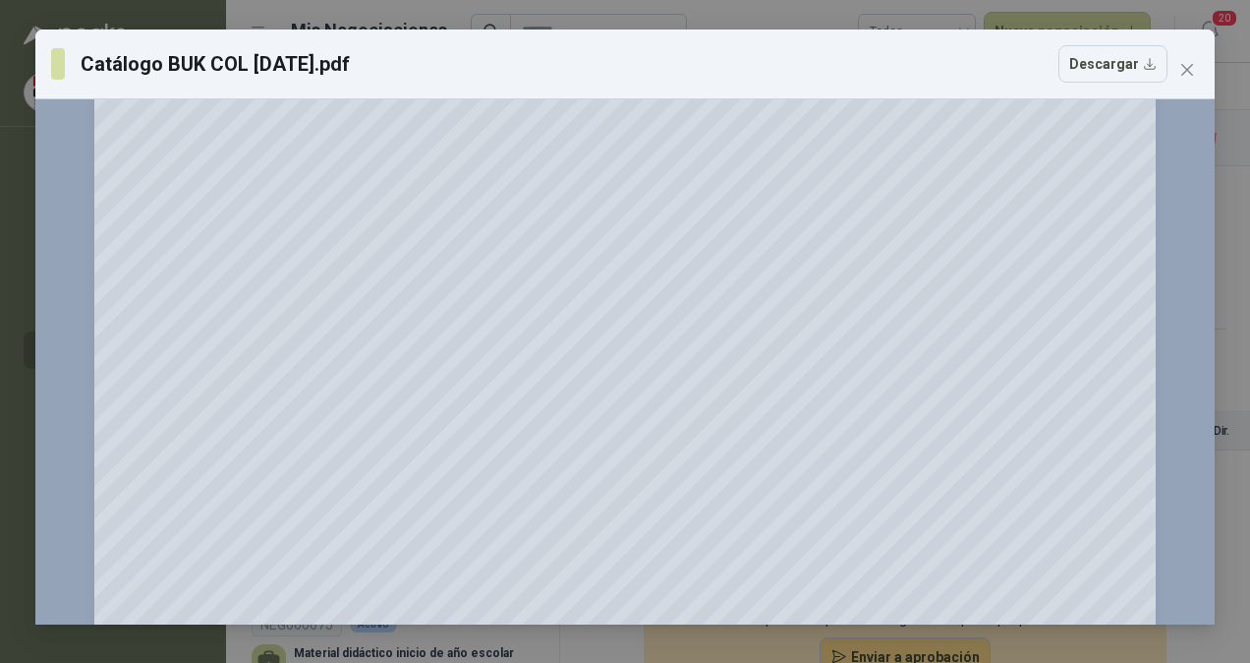
scroll to position [2553, 0]
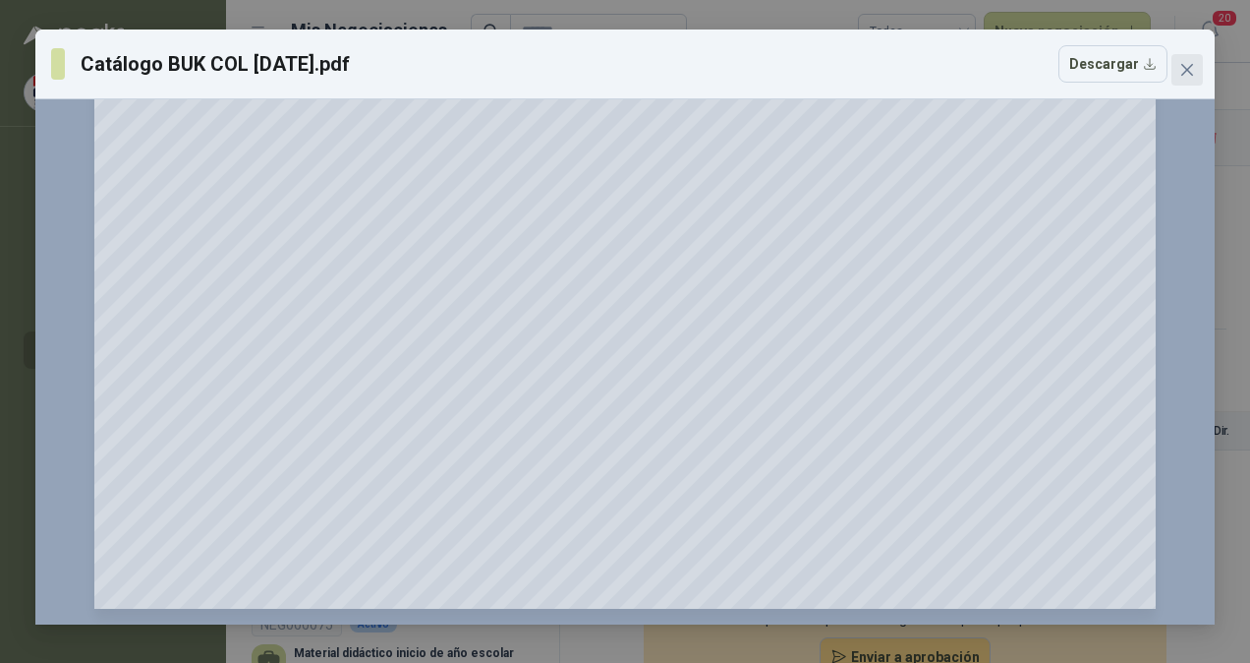
click at [1188, 75] on icon "close" at bounding box center [1188, 70] width 16 height 16
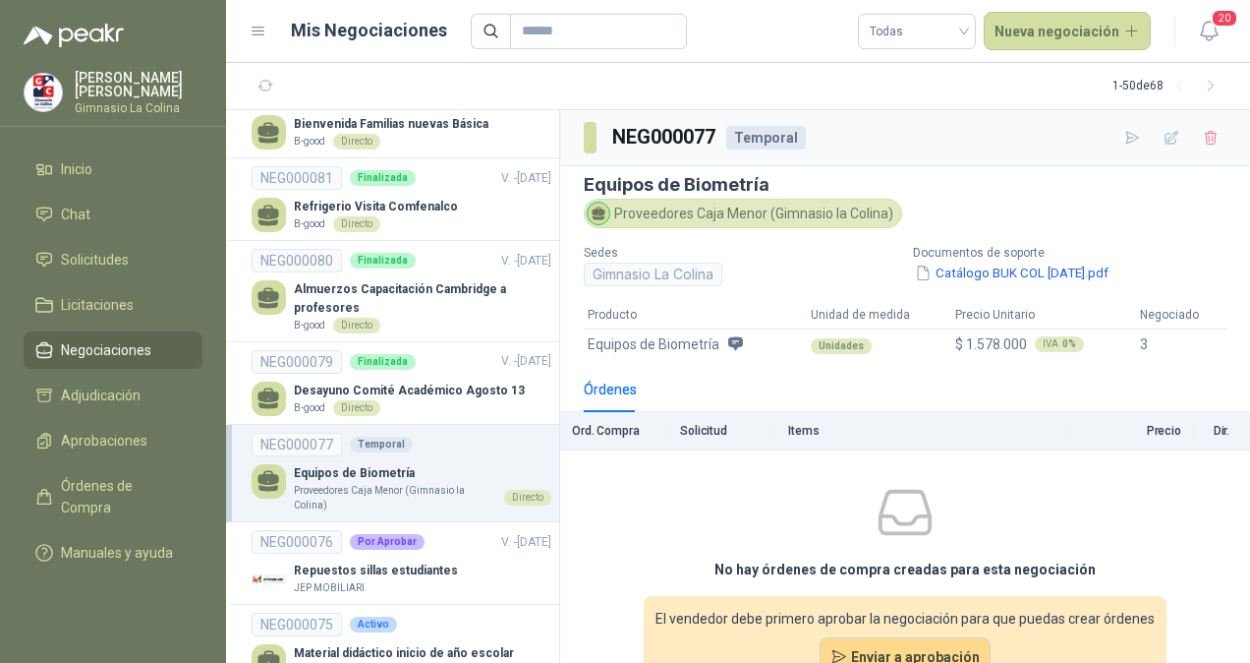
click at [743, 342] on td "Equipos de Biometría" at bounding box center [695, 343] width 223 height 29
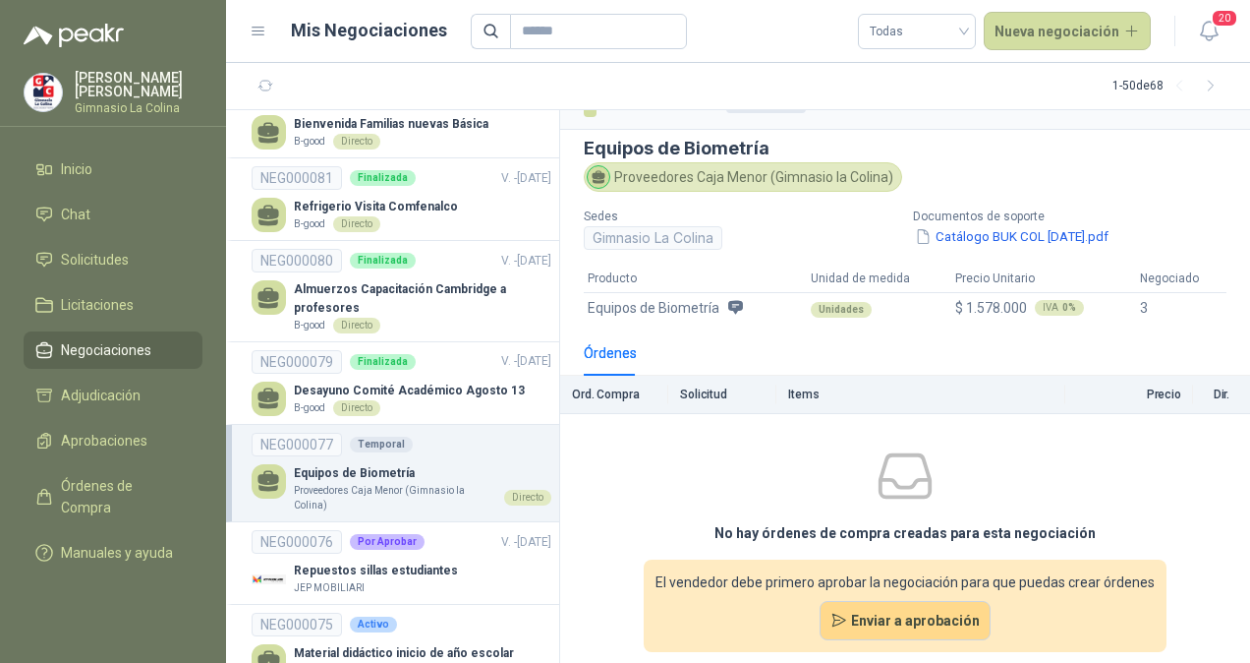
scroll to position [0, 0]
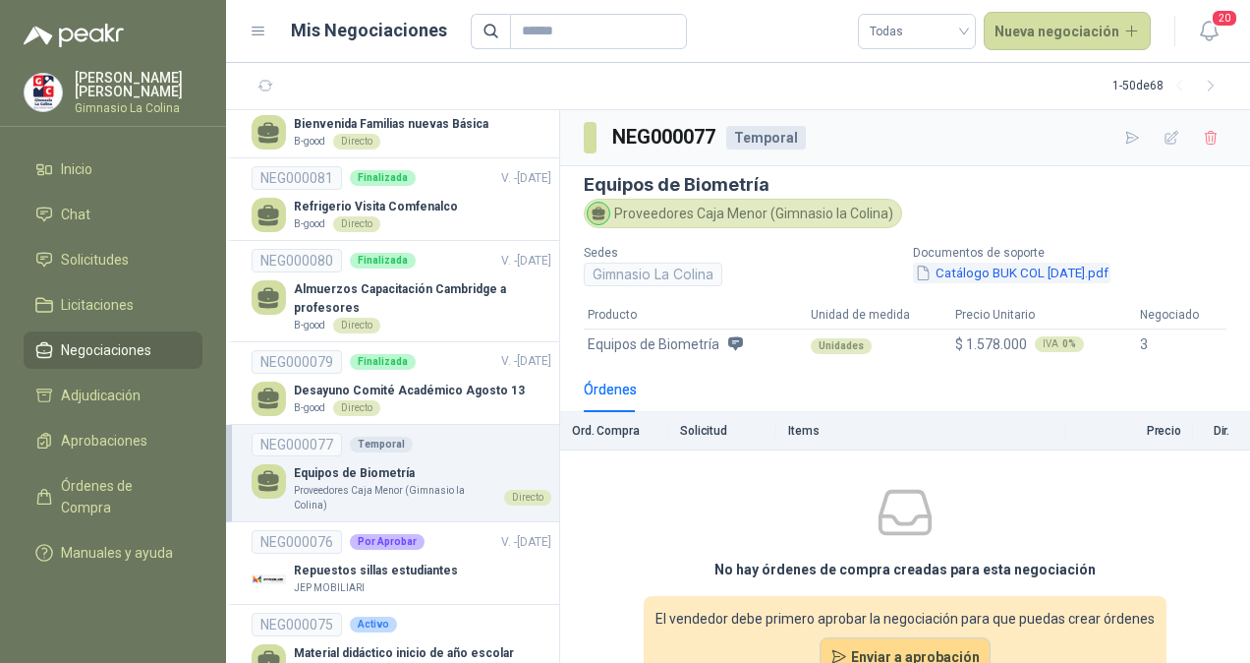
click at [969, 274] on button "Catálogo BUK COL [DATE].pdf" at bounding box center [1012, 272] width 198 height 21
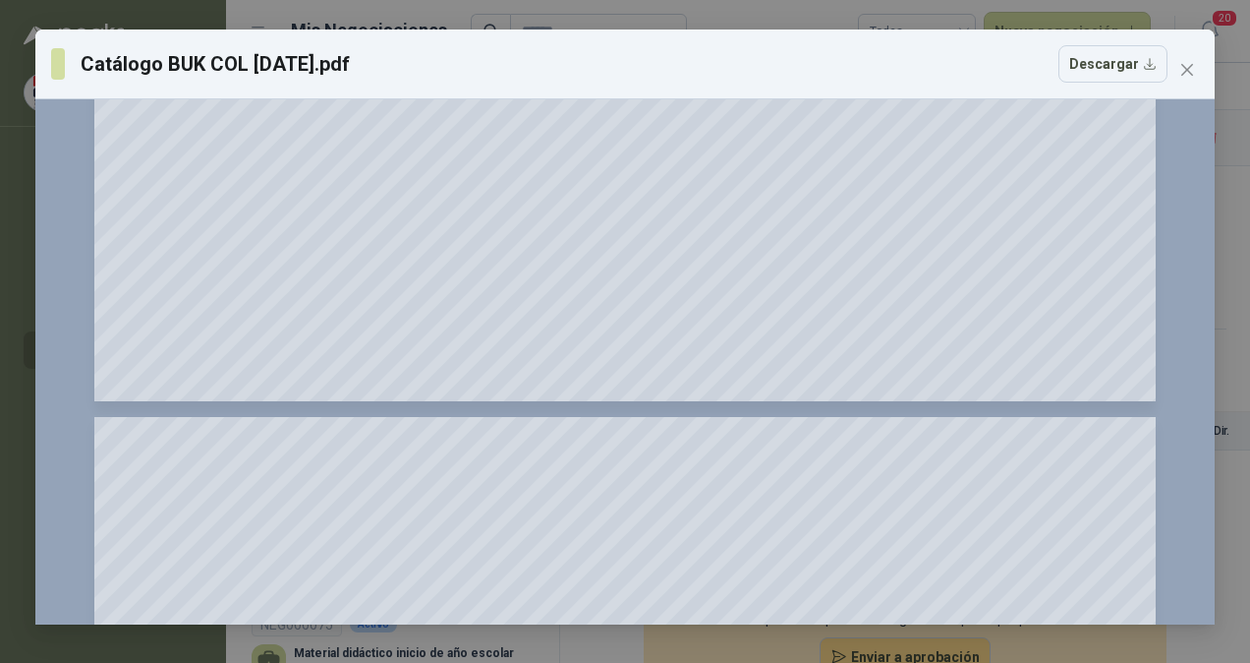
scroll to position [310, 0]
click at [1185, 74] on icon "close" at bounding box center [1188, 70] width 16 height 16
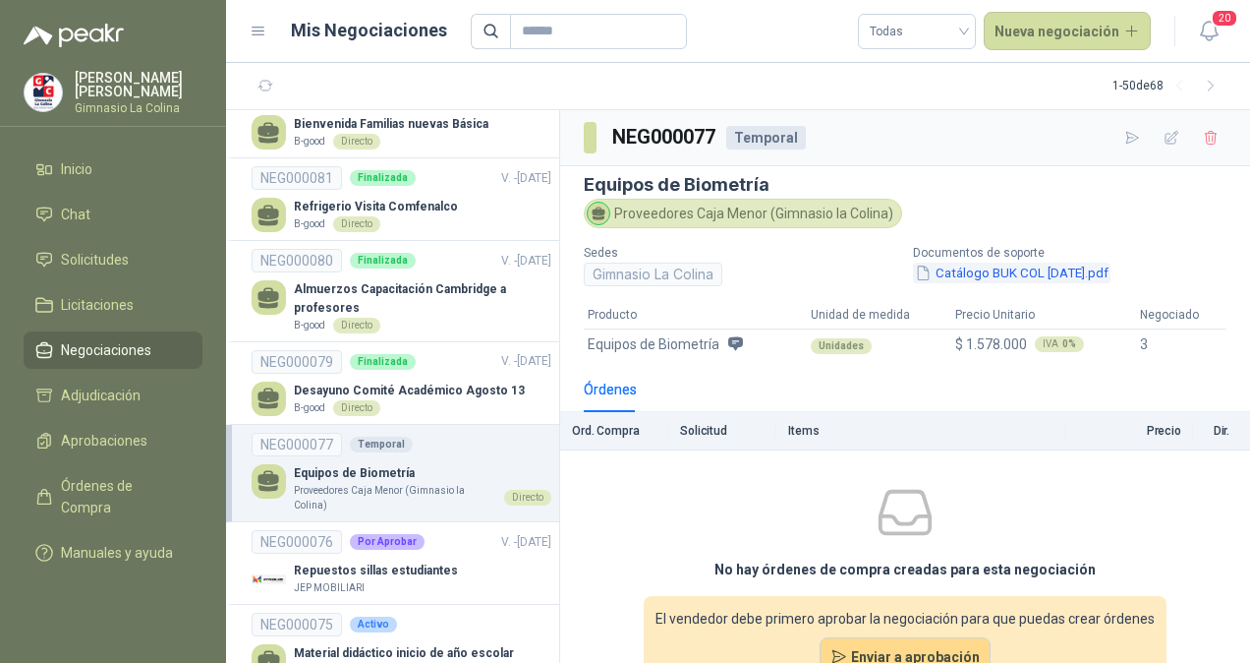
click at [991, 267] on button "Catálogo BUK COL [DATE].pdf" at bounding box center [1012, 272] width 198 height 21
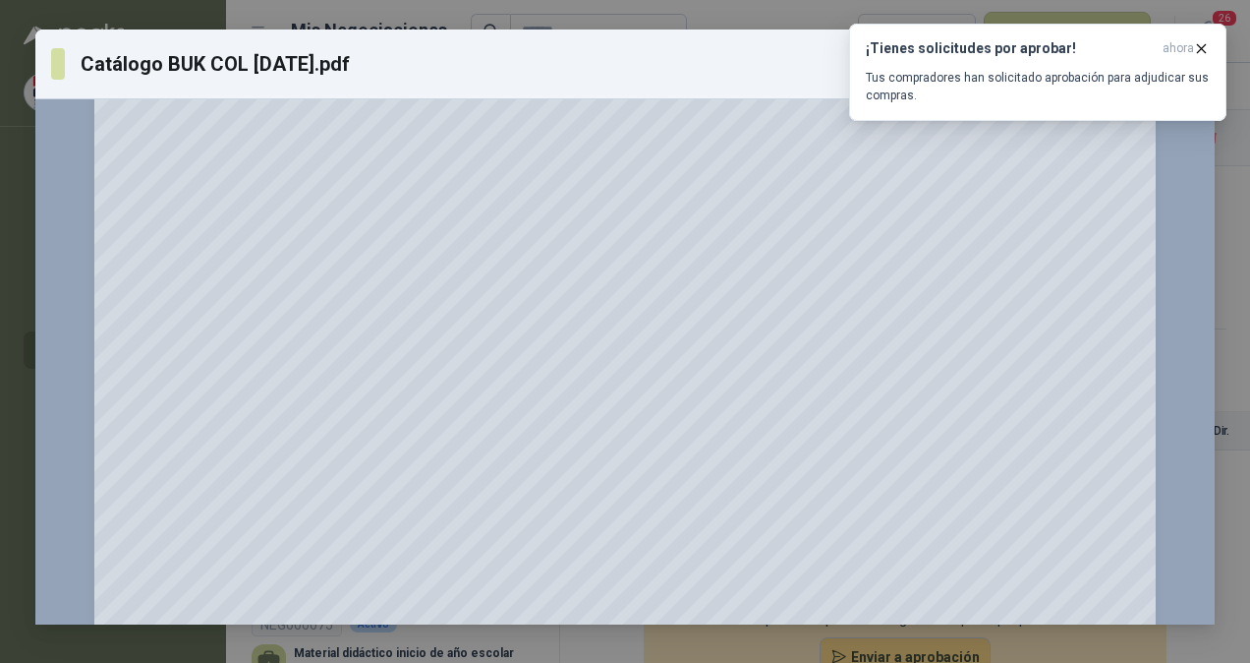
scroll to position [71, 0]
click at [1204, 46] on icon "button" at bounding box center [1202, 48] width 8 height 8
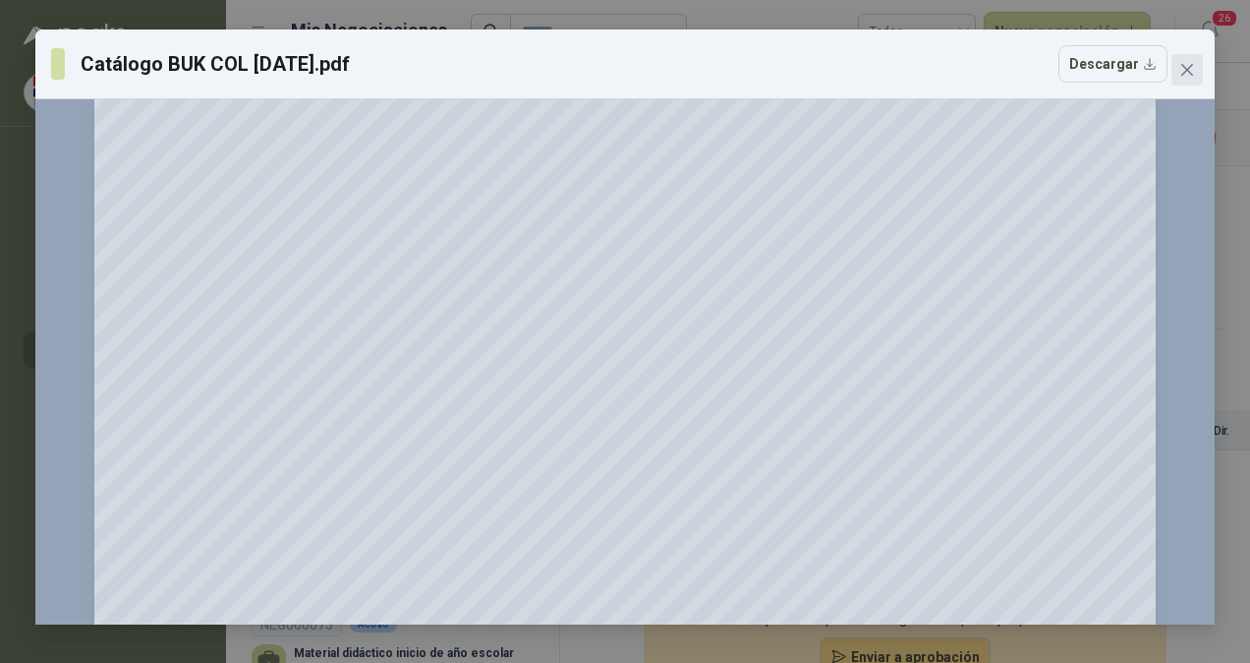
click at [1187, 73] on icon "close" at bounding box center [1188, 70] width 16 height 16
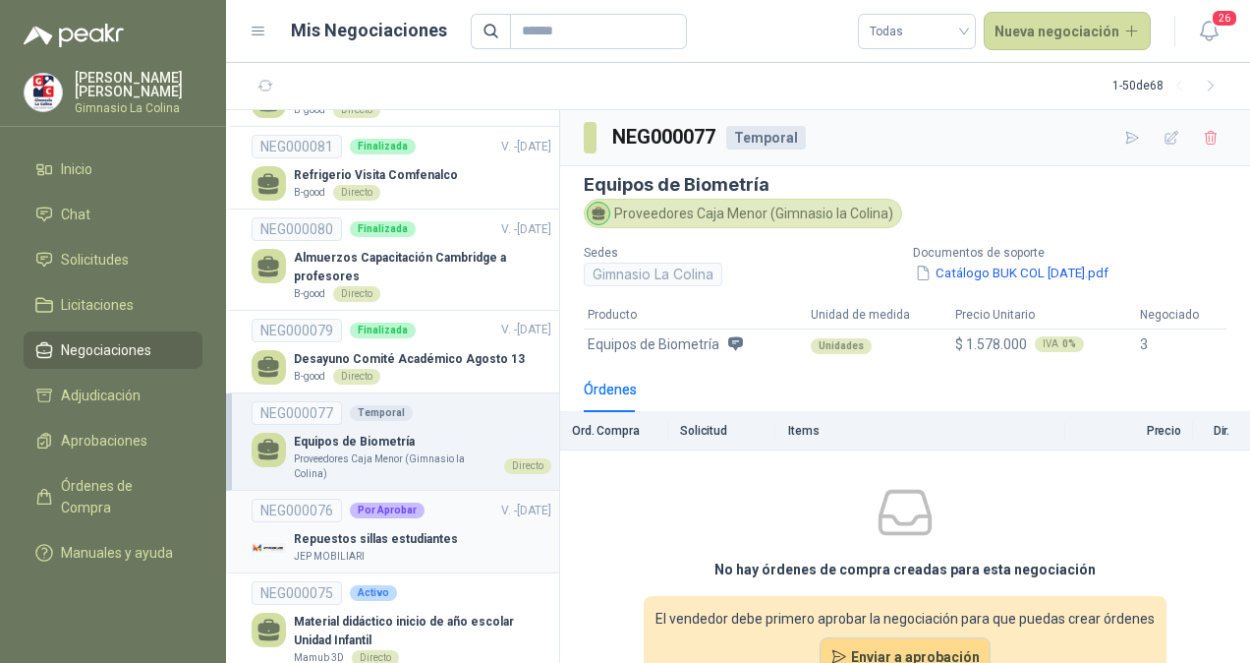
scroll to position [2815, 0]
click at [422, 528] on p "Repuestos sillas estudiantes" at bounding box center [376, 537] width 164 height 19
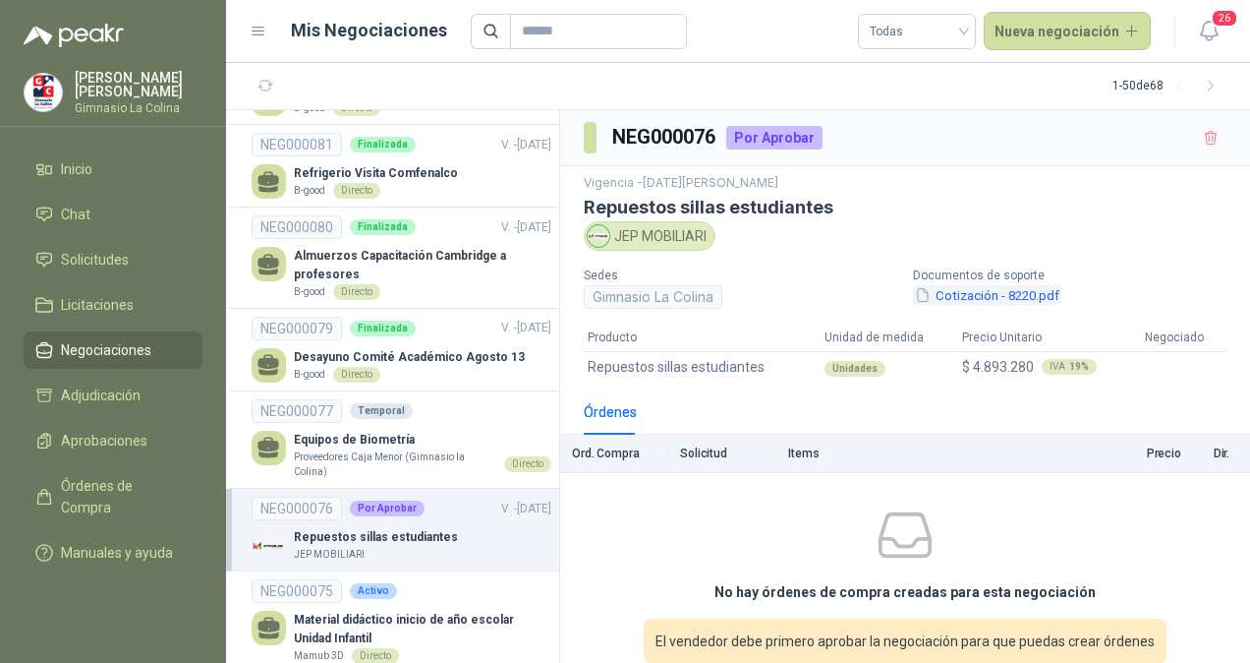
click at [953, 293] on button "Cotización - 8220.pdf" at bounding box center [987, 295] width 148 height 21
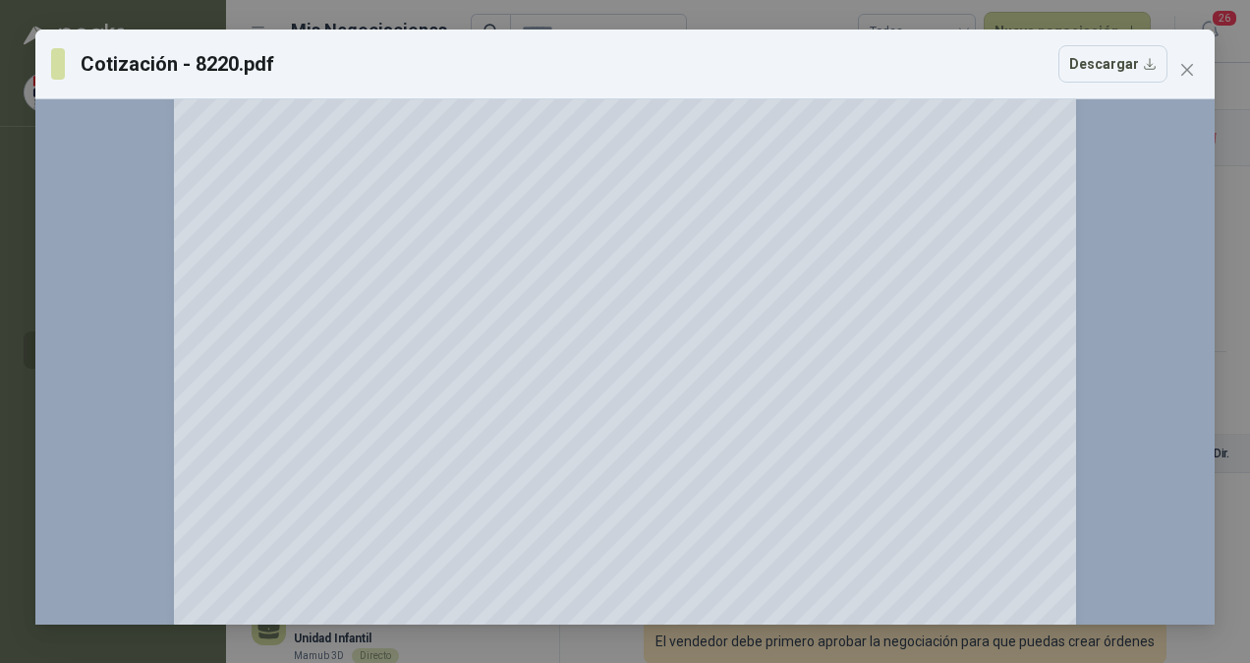
scroll to position [382, 0]
click at [1186, 67] on icon "close" at bounding box center [1188, 70] width 16 height 16
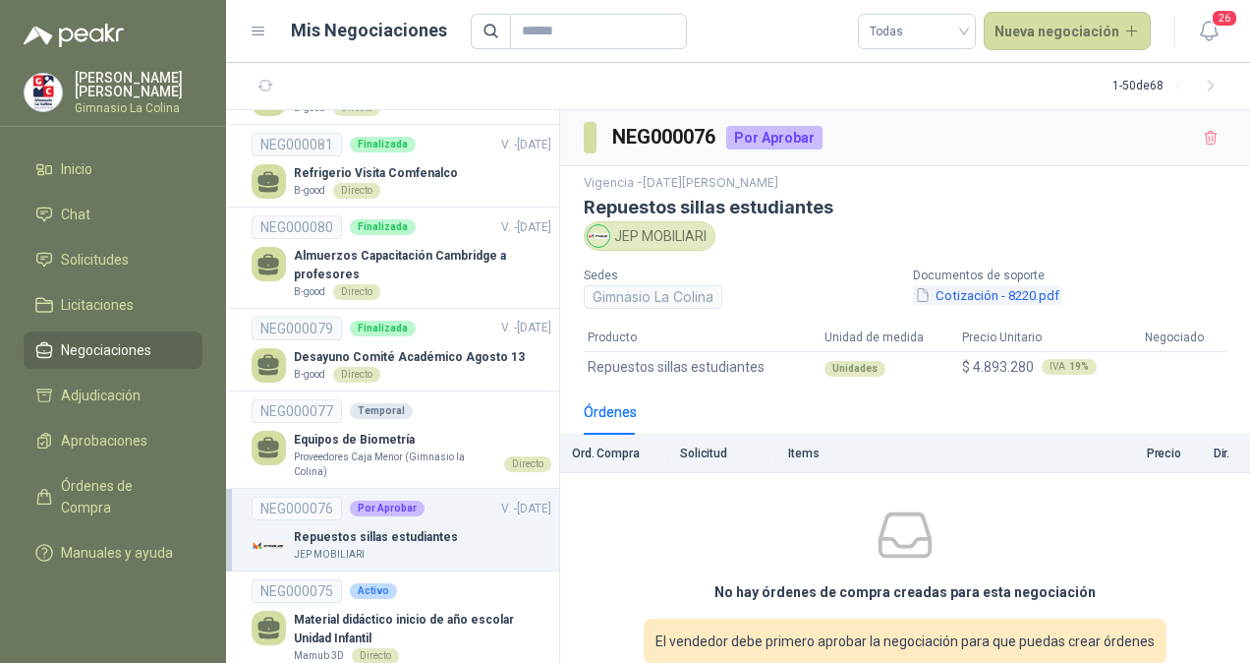
click at [960, 300] on button "Cotización - 8220.pdf" at bounding box center [987, 295] width 148 height 21
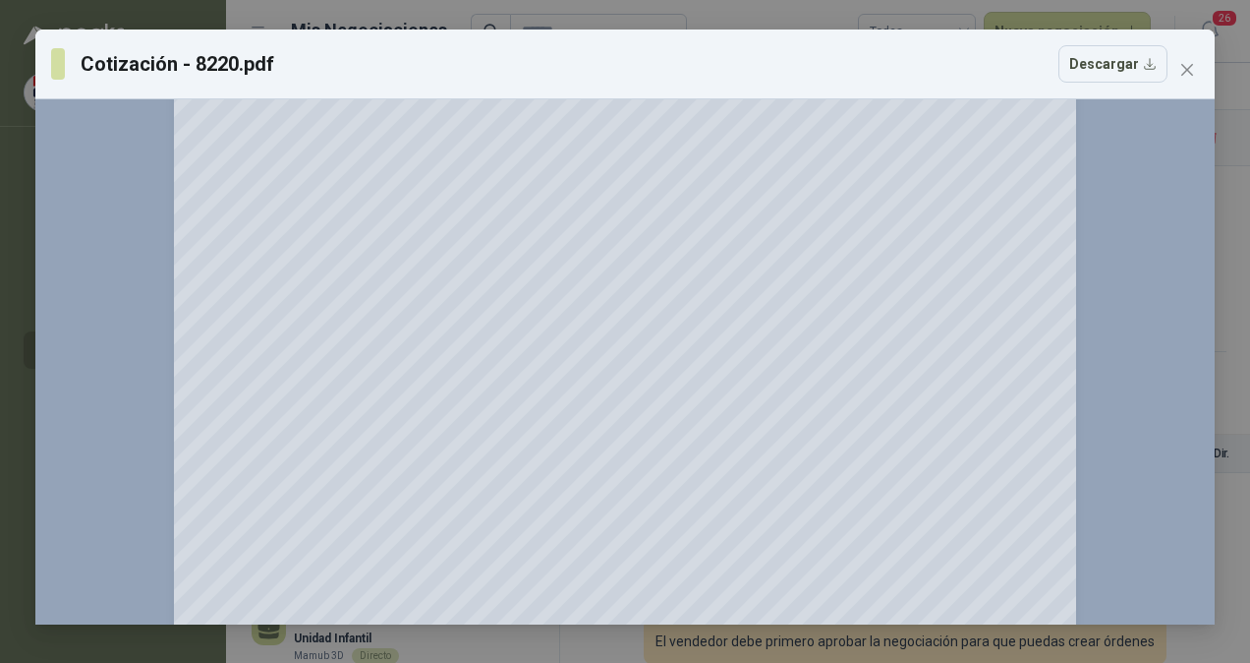
scroll to position [576, 0]
click at [1186, 79] on button "Close" at bounding box center [1187, 69] width 31 height 31
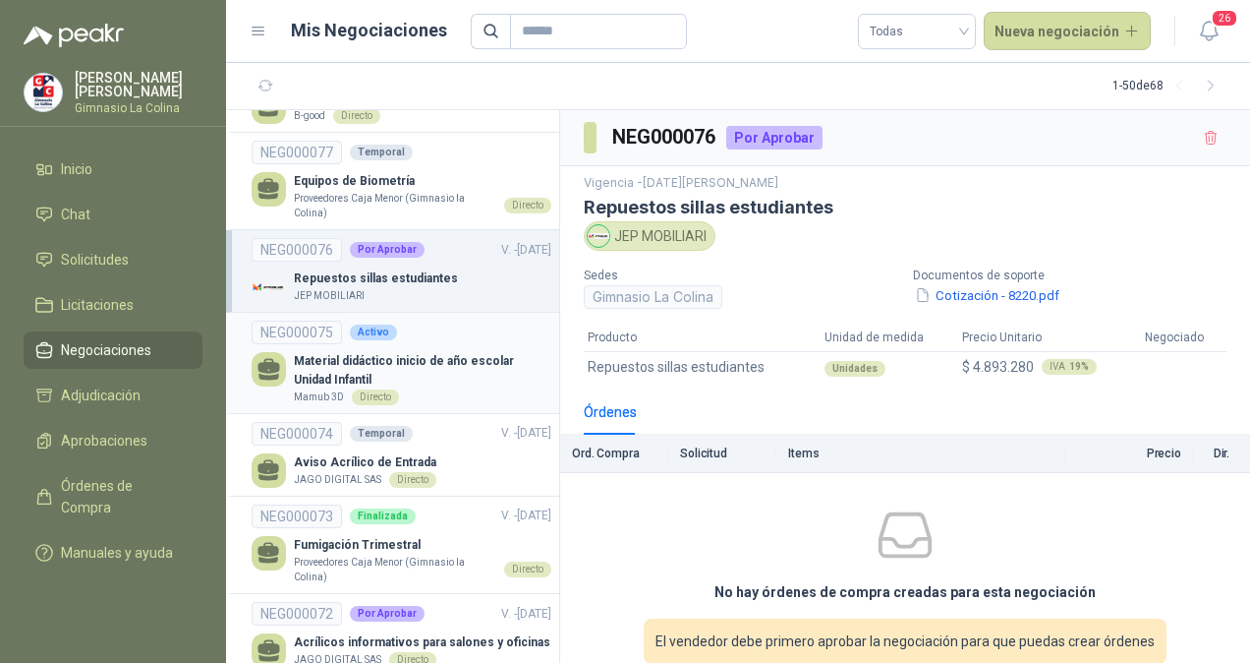
scroll to position [3082, 0]
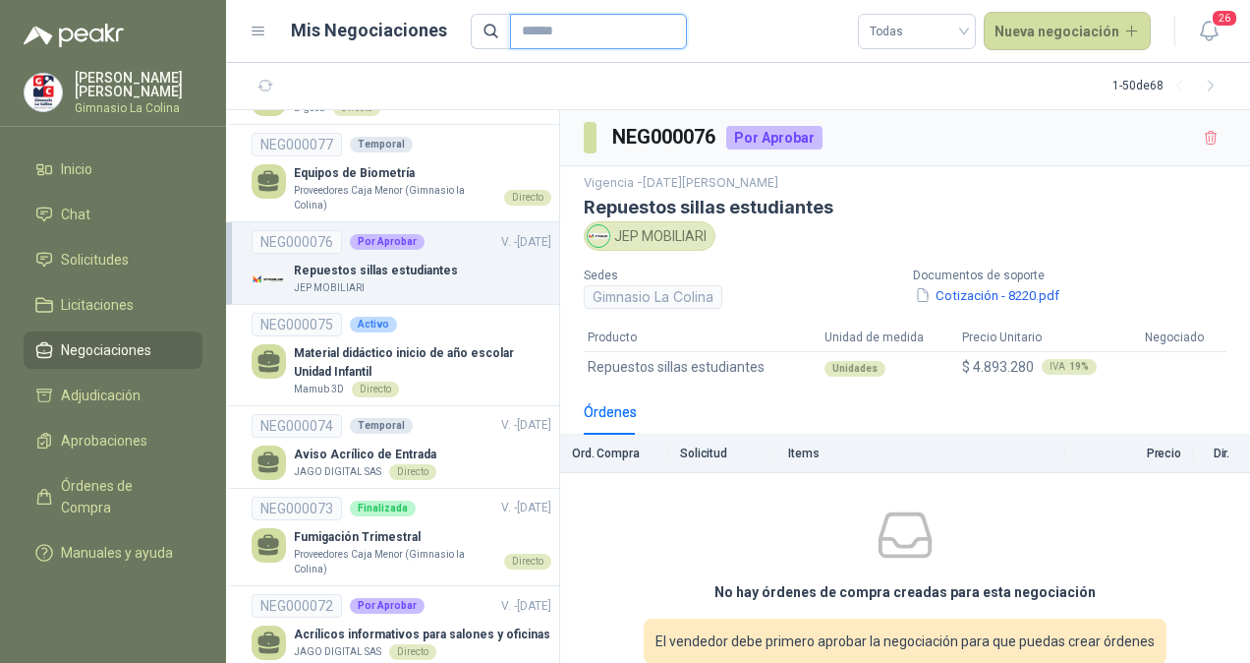
click at [564, 40] on input "text" at bounding box center [591, 31] width 138 height 33
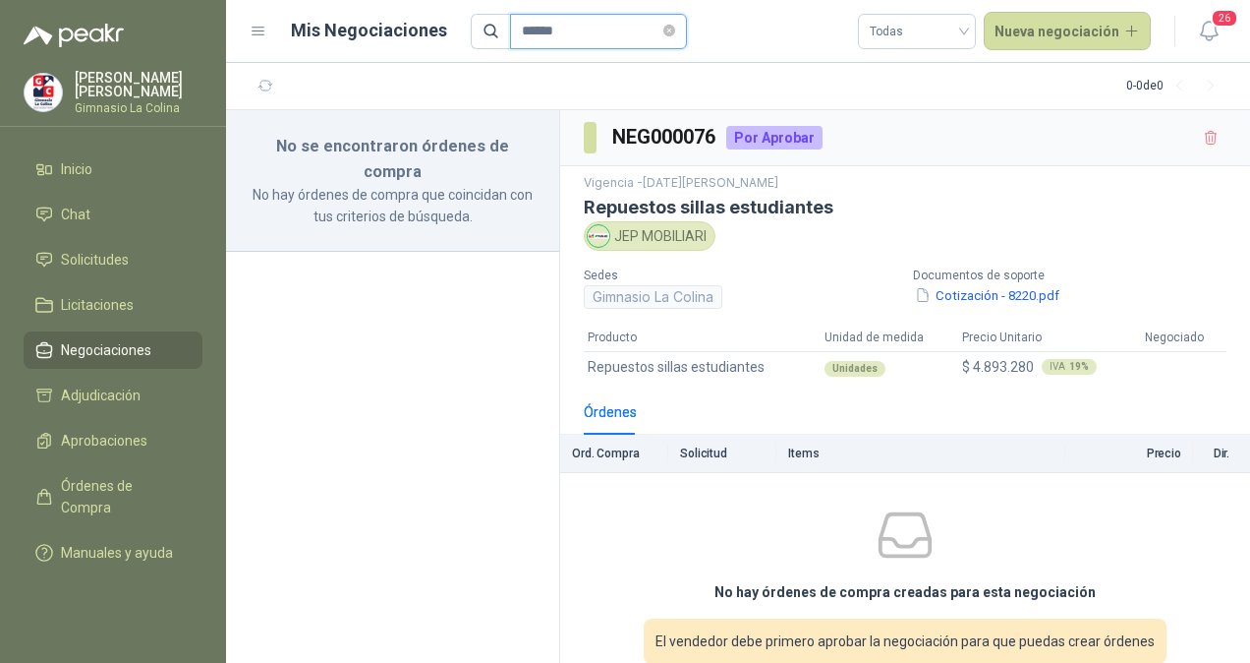
click at [564, 40] on input "******" at bounding box center [591, 31] width 138 height 33
click at [564, 40] on input "*****" at bounding box center [591, 31] width 138 height 33
type input "***"
click at [564, 40] on input "***" at bounding box center [591, 31] width 138 height 33
click at [674, 31] on icon "close-circle" at bounding box center [670, 31] width 12 height 12
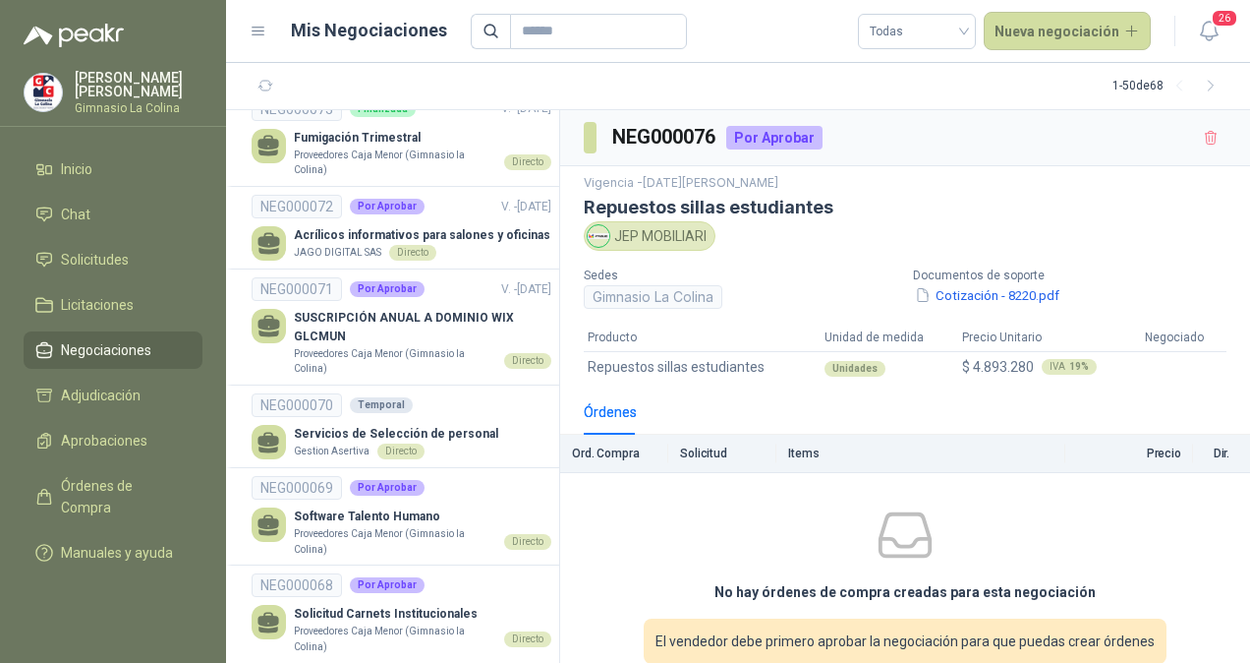
scroll to position [3480, 0]
click at [379, 310] on p "SUSCRIPCIÓN ANUAL A DOMINIO WIX GLCMUN" at bounding box center [423, 328] width 258 height 37
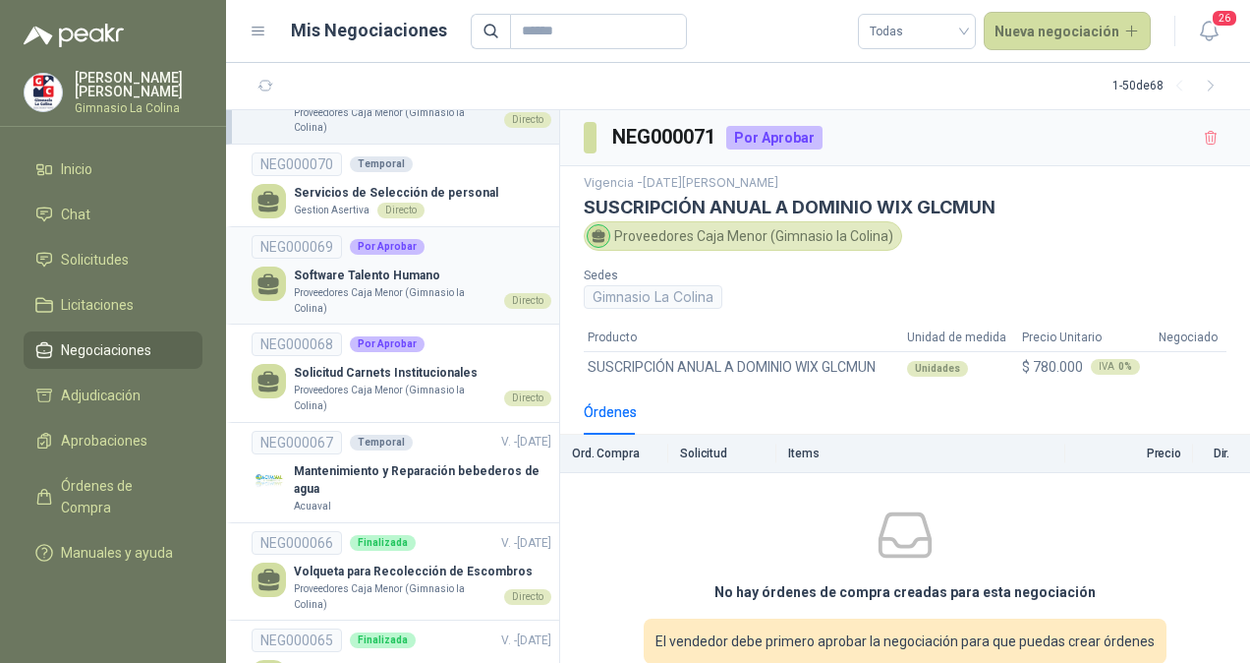
scroll to position [3723, 0]
click at [368, 363] on p "Solicitud Carnets Institucionales" at bounding box center [423, 372] width 258 height 19
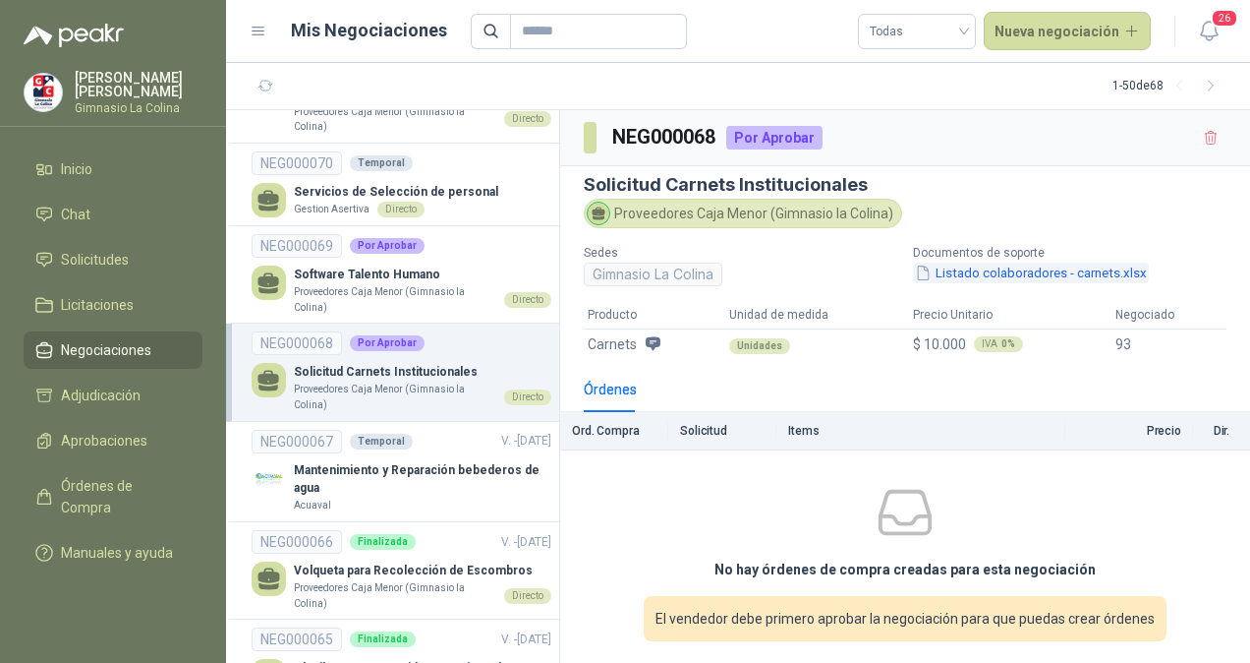
click at [1022, 275] on button "Listado colaboradores - carnets.xlsx" at bounding box center [1031, 272] width 236 height 21
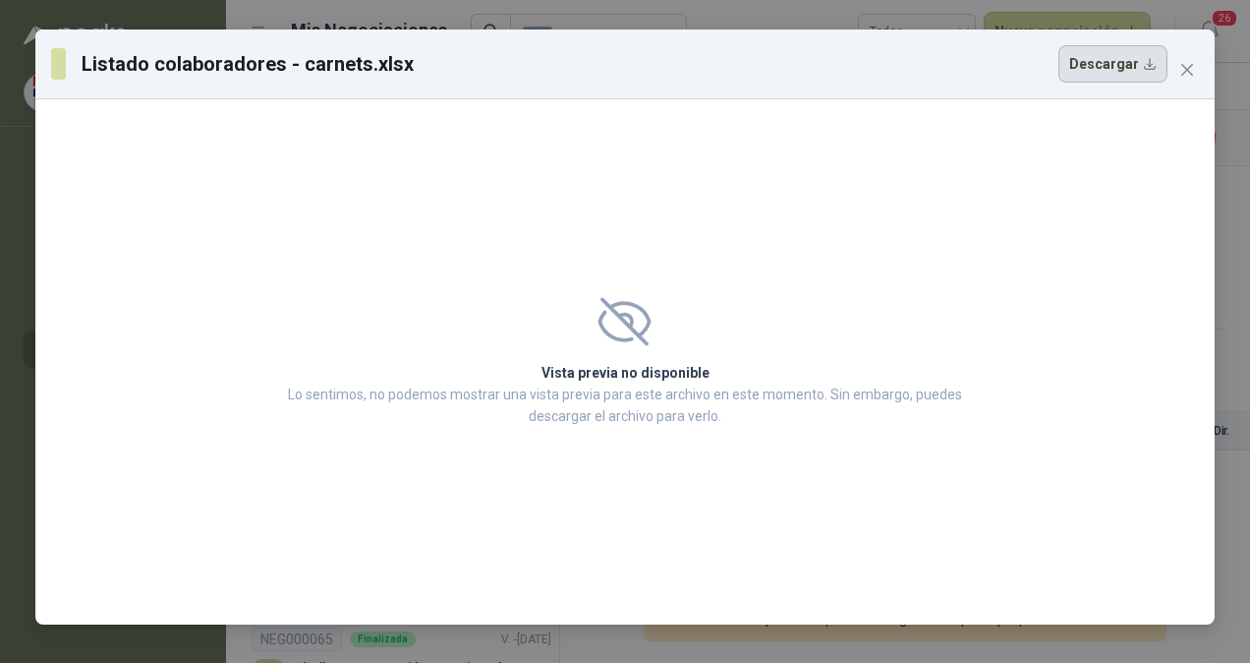
click at [1115, 58] on button "Descargar" at bounding box center [1113, 63] width 109 height 37
click at [1223, 272] on div "Listado colaboradores - carnets.xlsx Descargar Vista previa no disponible Lo se…" at bounding box center [625, 331] width 1250 height 663
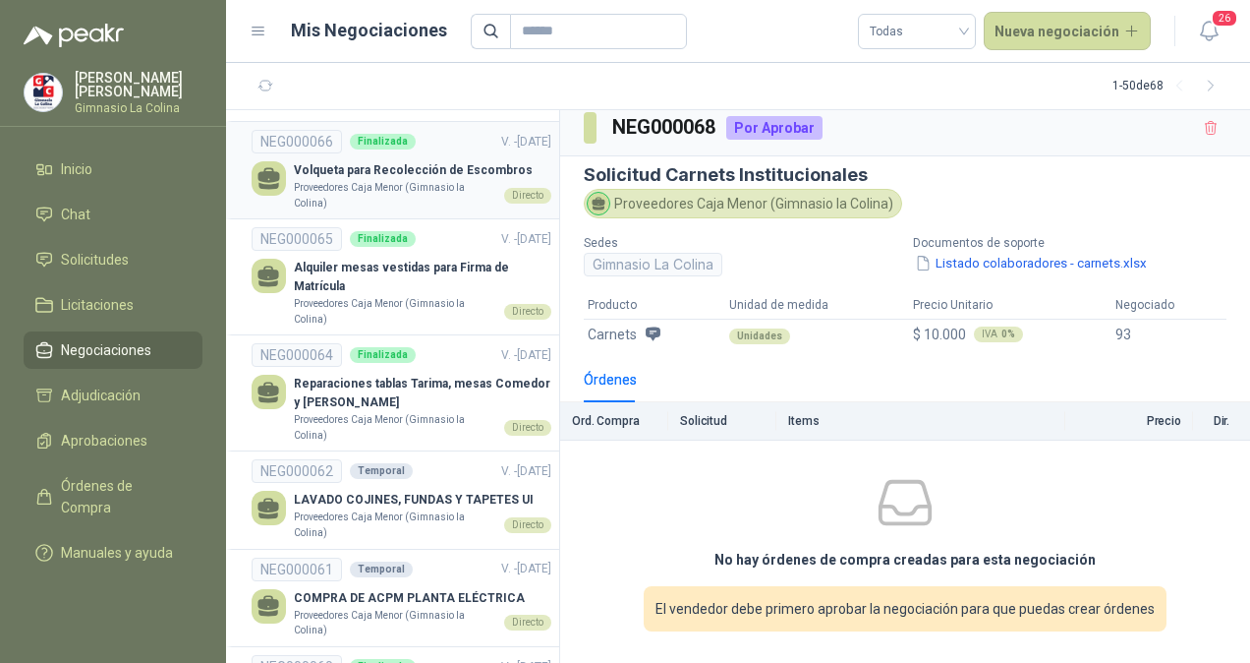
scroll to position [4133, 0]
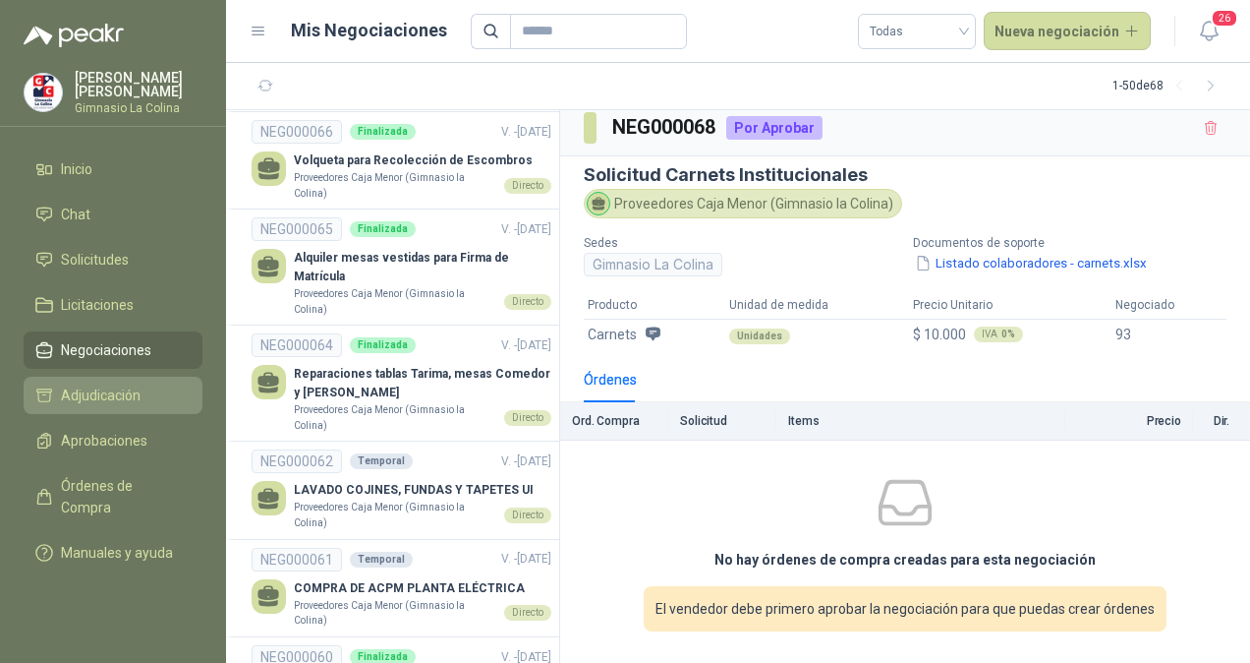
click at [105, 405] on link "Adjudicación" at bounding box center [113, 394] width 179 height 37
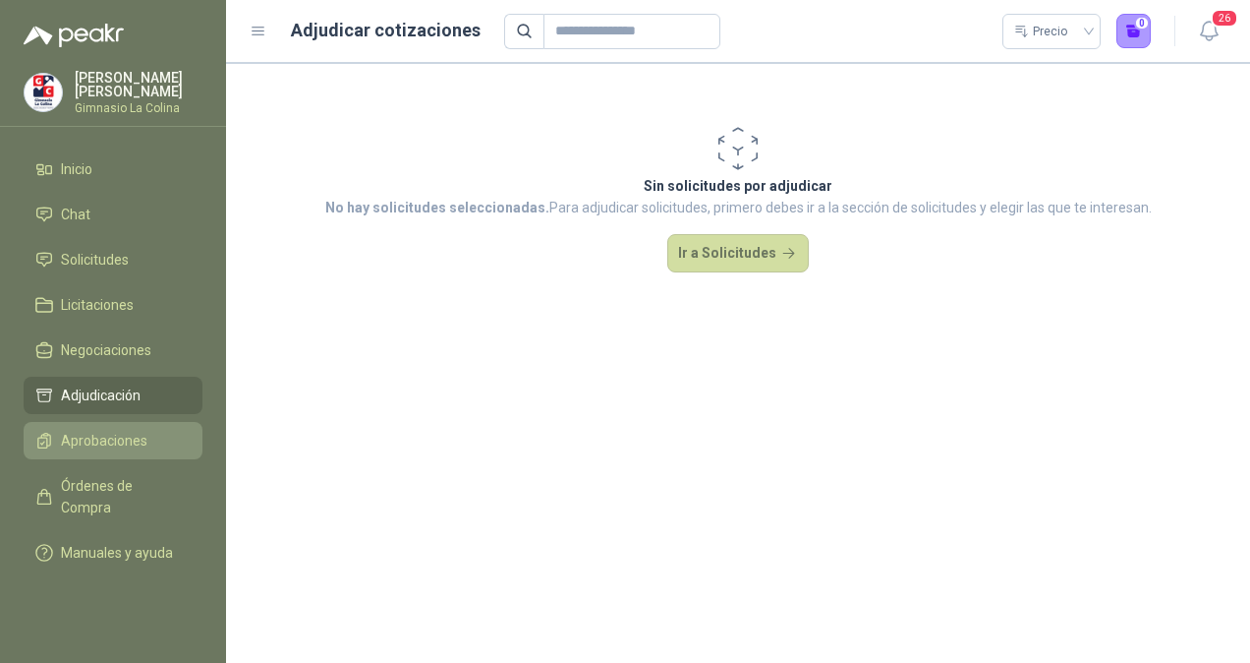
click at [120, 440] on span "Aprobaciones" at bounding box center [104, 441] width 87 height 22
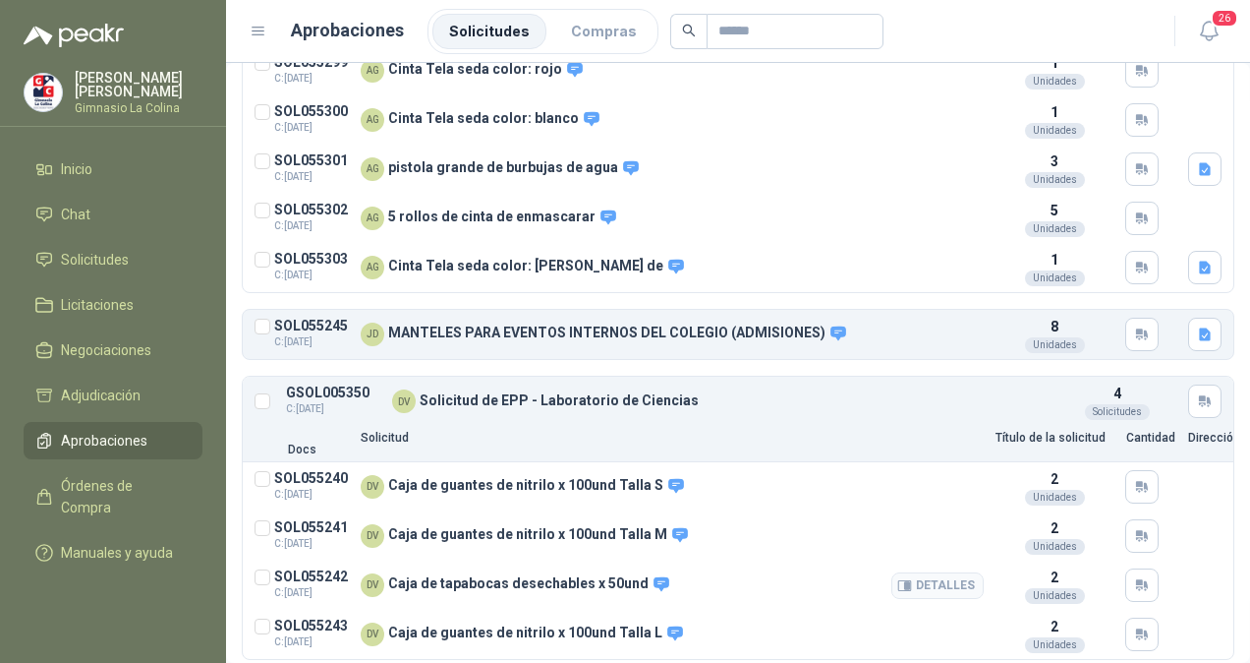
scroll to position [210, 0]
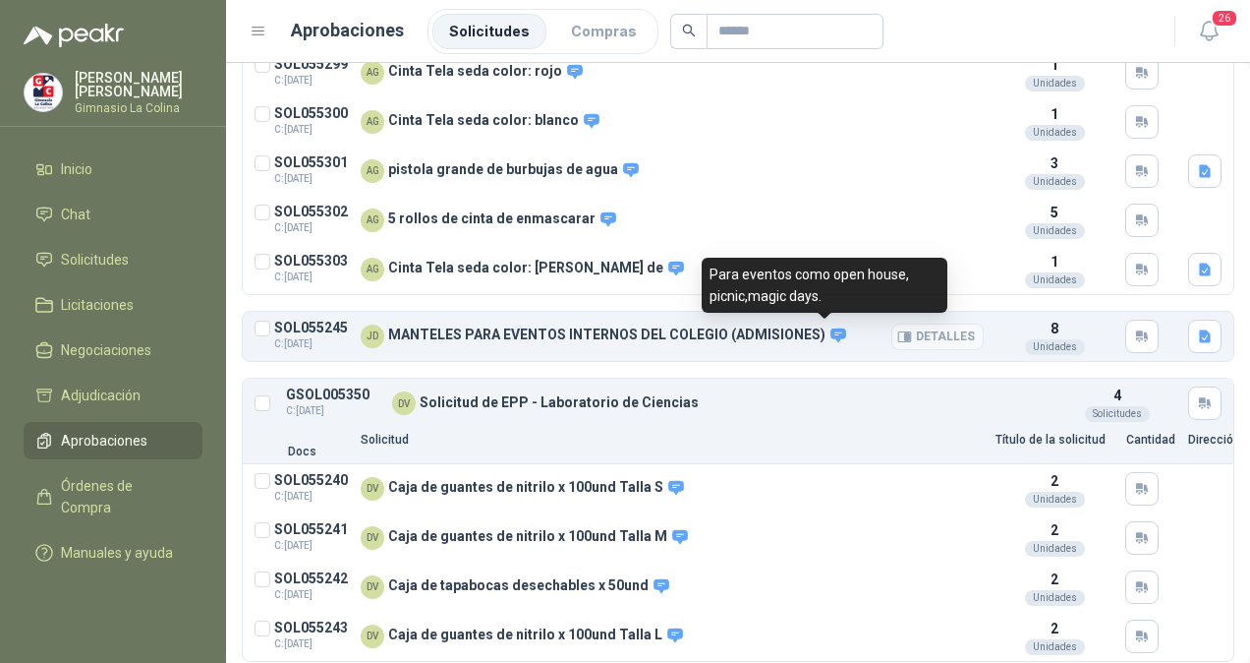
click at [830, 332] on icon at bounding box center [839, 335] width 18 height 18
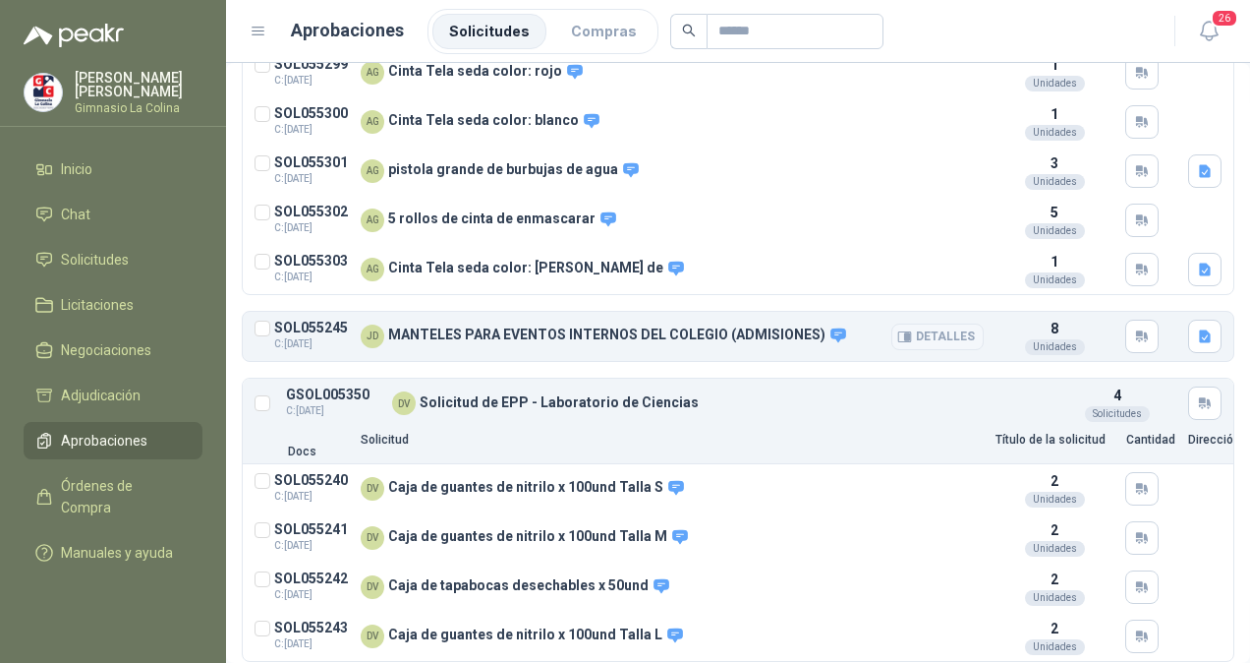
click at [906, 333] on button "Detalles" at bounding box center [938, 336] width 92 height 27
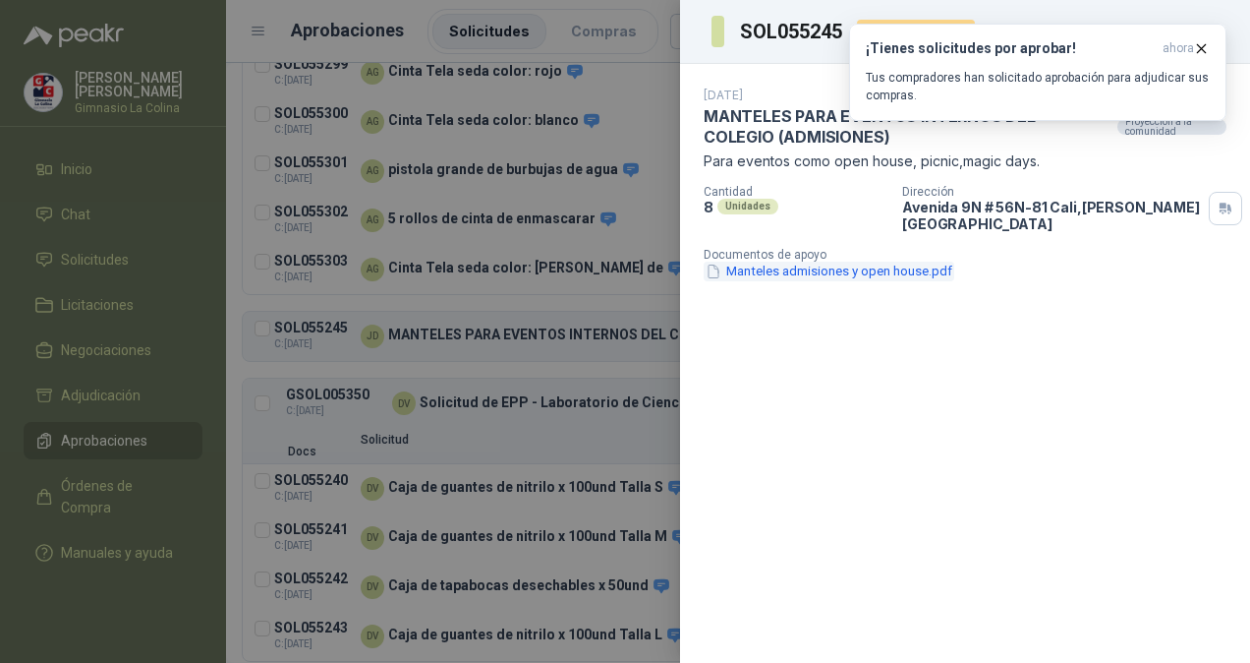
click at [834, 261] on button "Manteles admisiones y open house.pdf" at bounding box center [829, 271] width 251 height 21
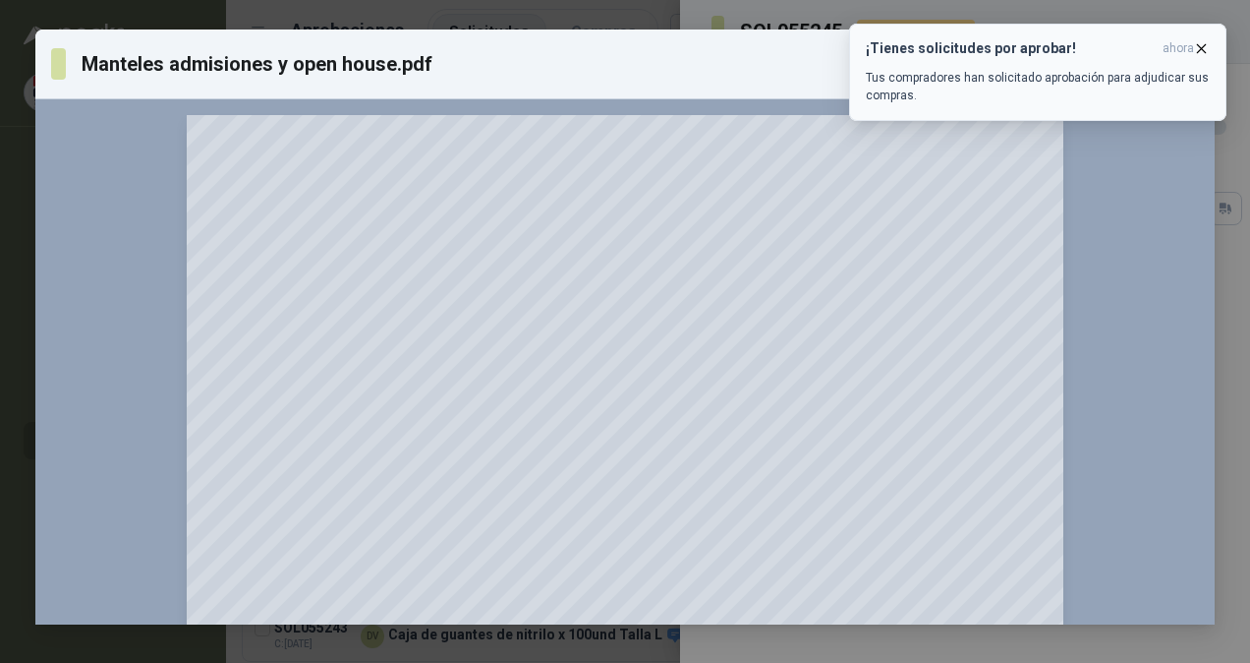
click at [1204, 34] on button "¡Tienes solicitudes por aprobar! ahora Tus compradores han solicitado aprobació…" at bounding box center [1037, 72] width 377 height 97
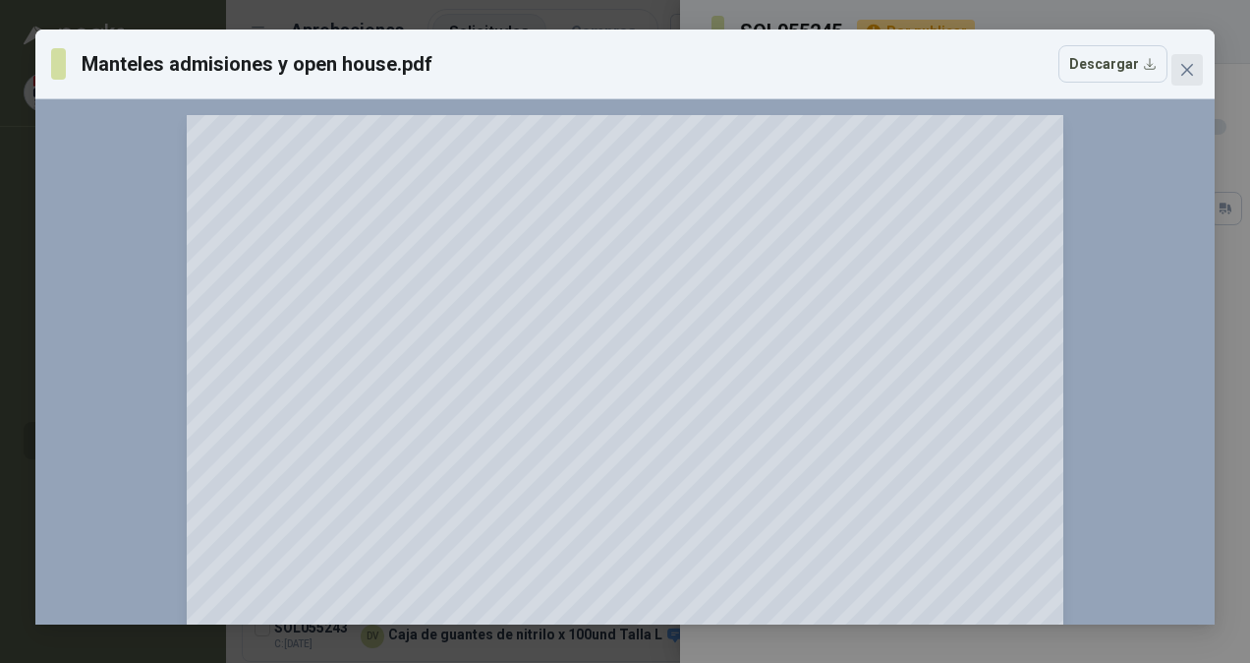
click at [1190, 66] on icon "close" at bounding box center [1188, 70] width 12 height 12
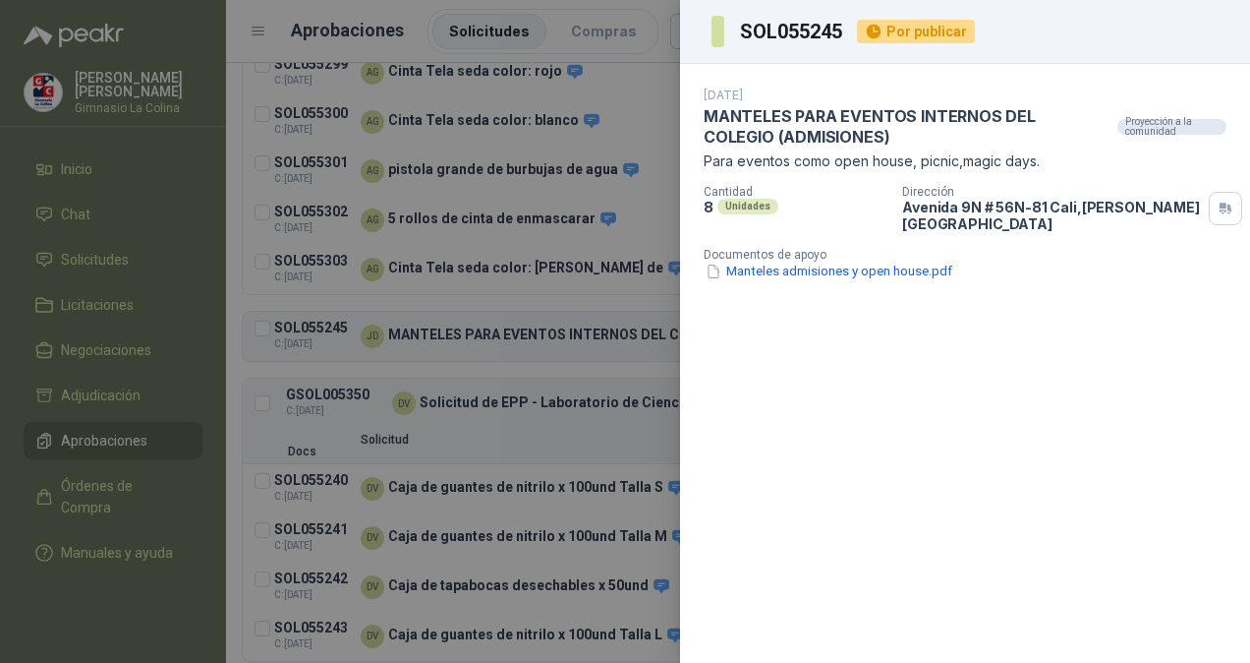
click at [604, 414] on div at bounding box center [625, 331] width 1250 height 663
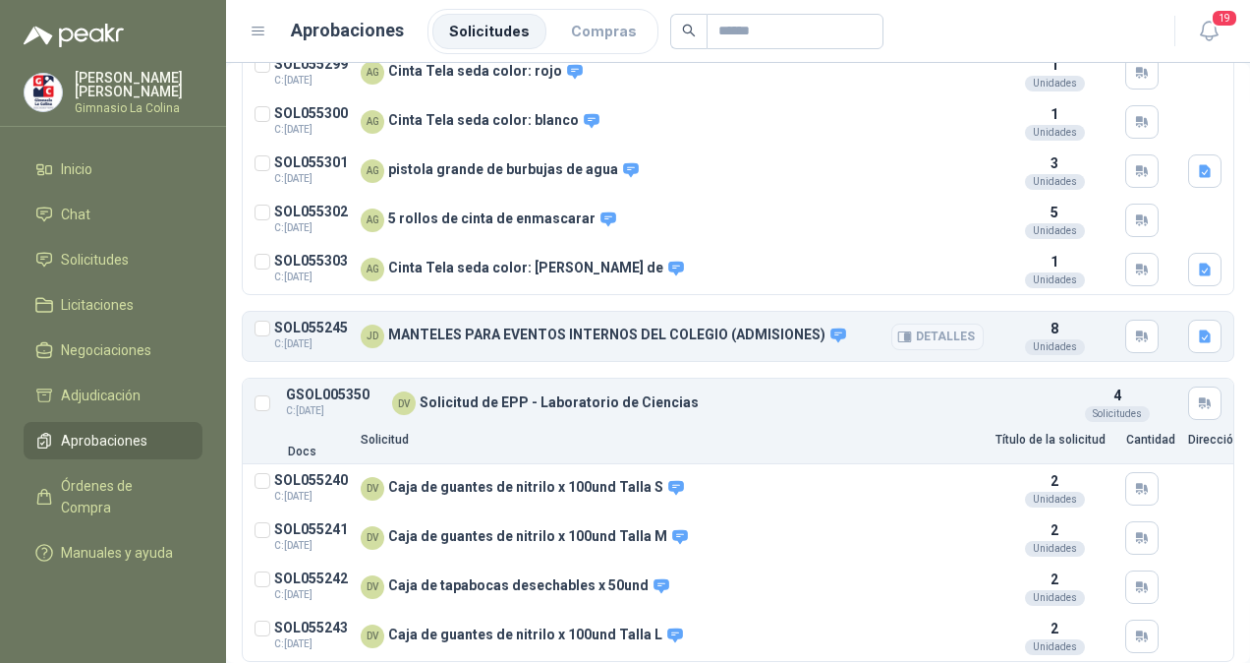
click at [904, 334] on button "Detalles" at bounding box center [938, 336] width 92 height 27
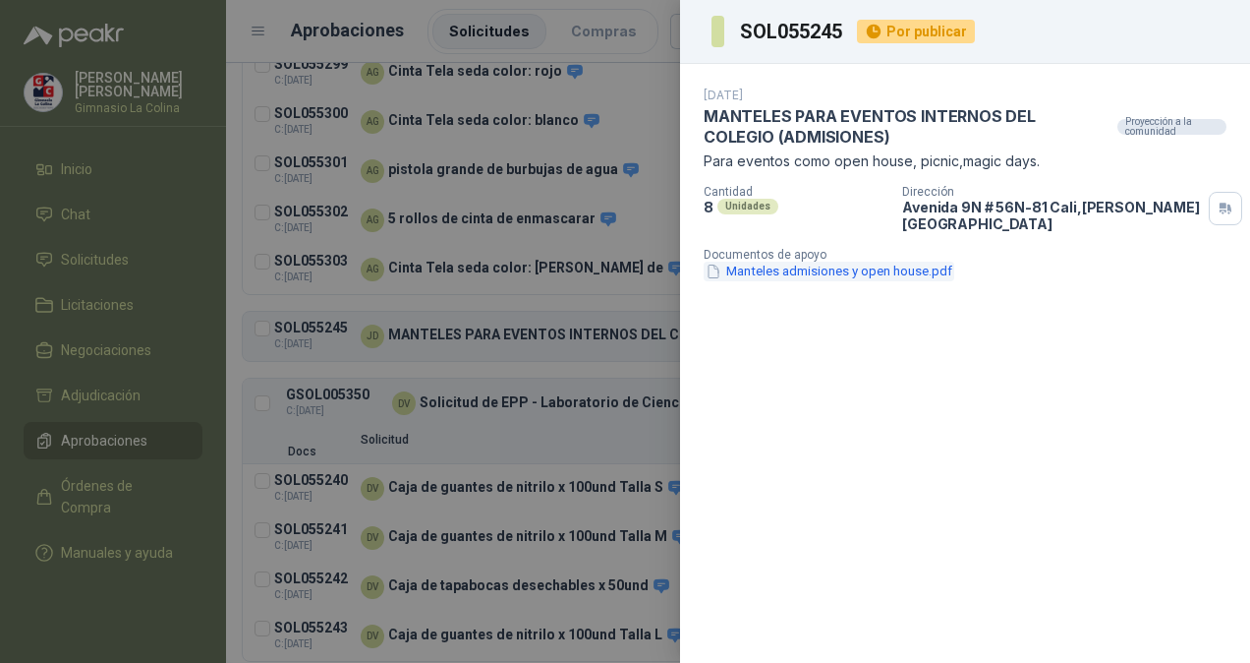
click at [806, 261] on button "Manteles admisiones y open house.pdf" at bounding box center [829, 271] width 251 height 21
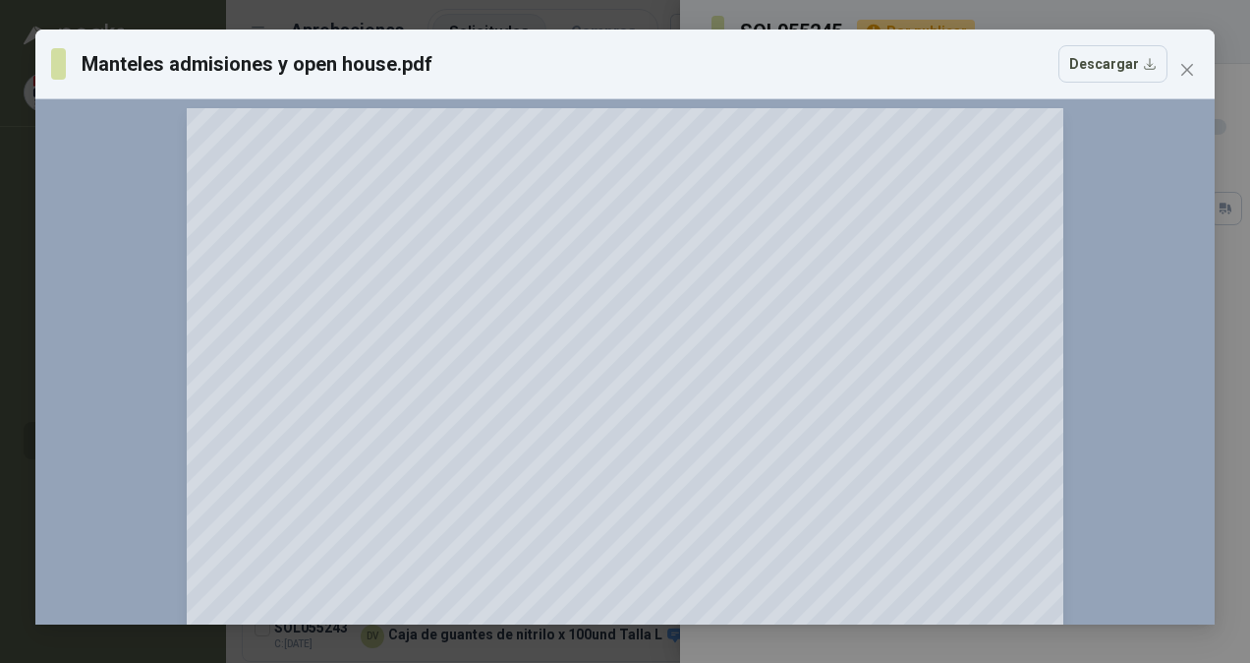
scroll to position [6, 0]
click at [1189, 63] on icon "close" at bounding box center [1188, 70] width 16 height 16
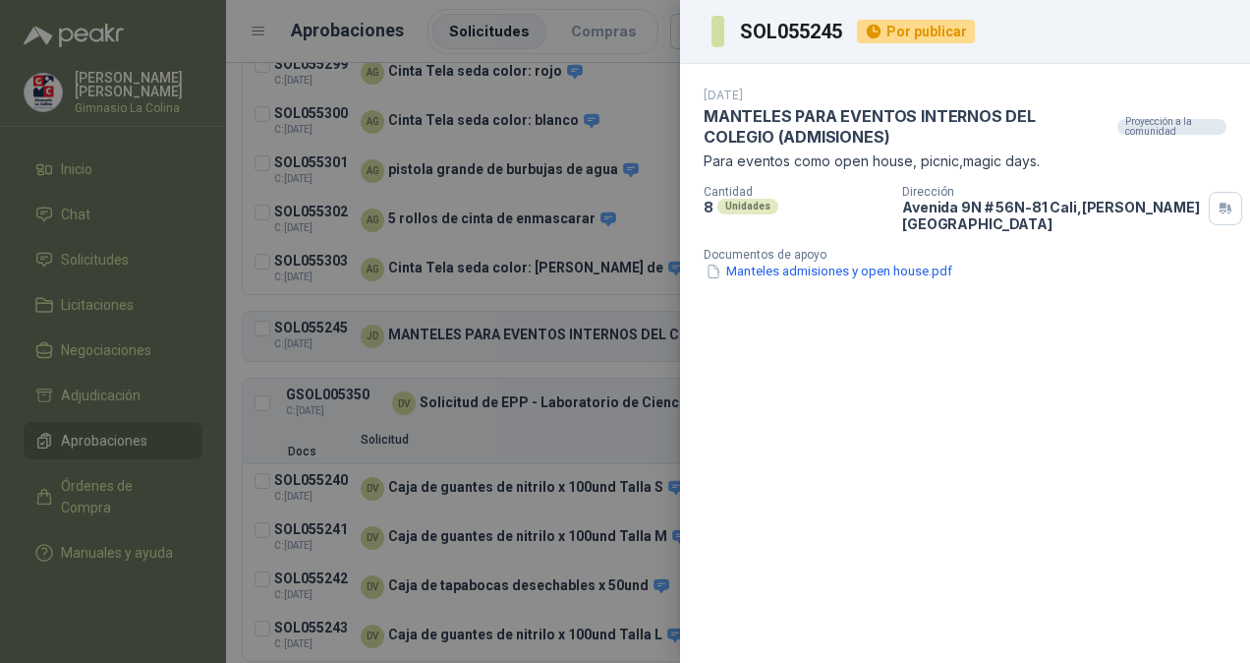
click at [1165, 123] on div "Proyección a la comunidad" at bounding box center [1172, 127] width 109 height 16
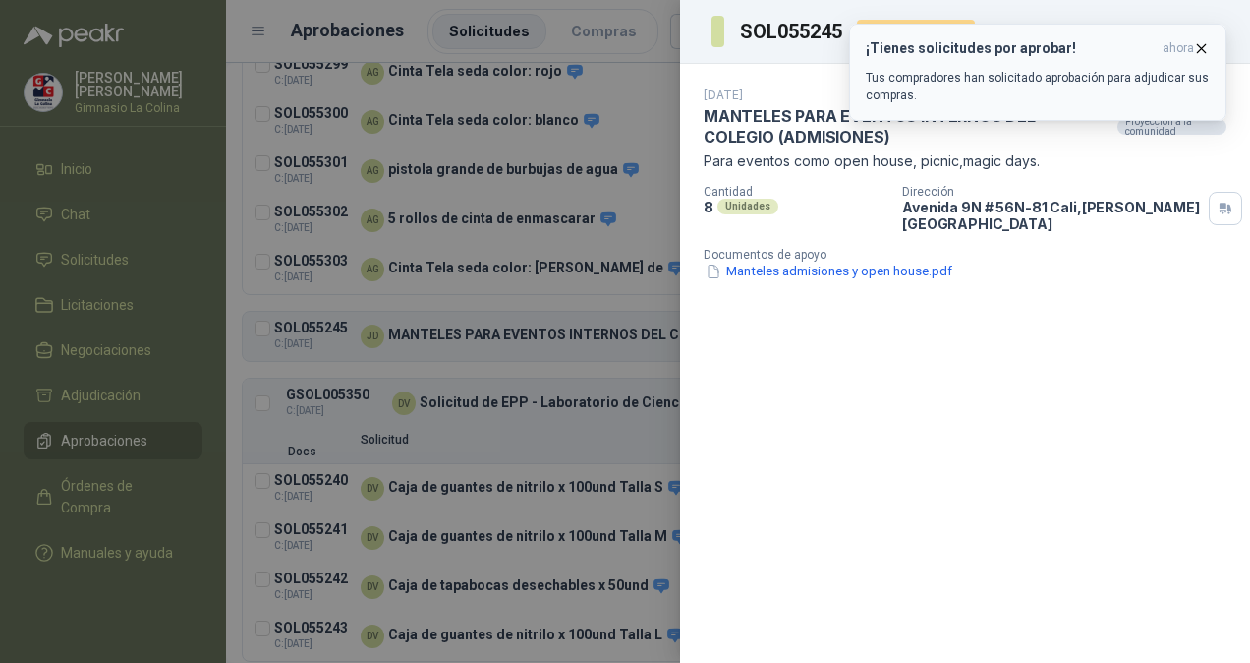
click at [1204, 47] on icon "button" at bounding box center [1201, 48] width 17 height 17
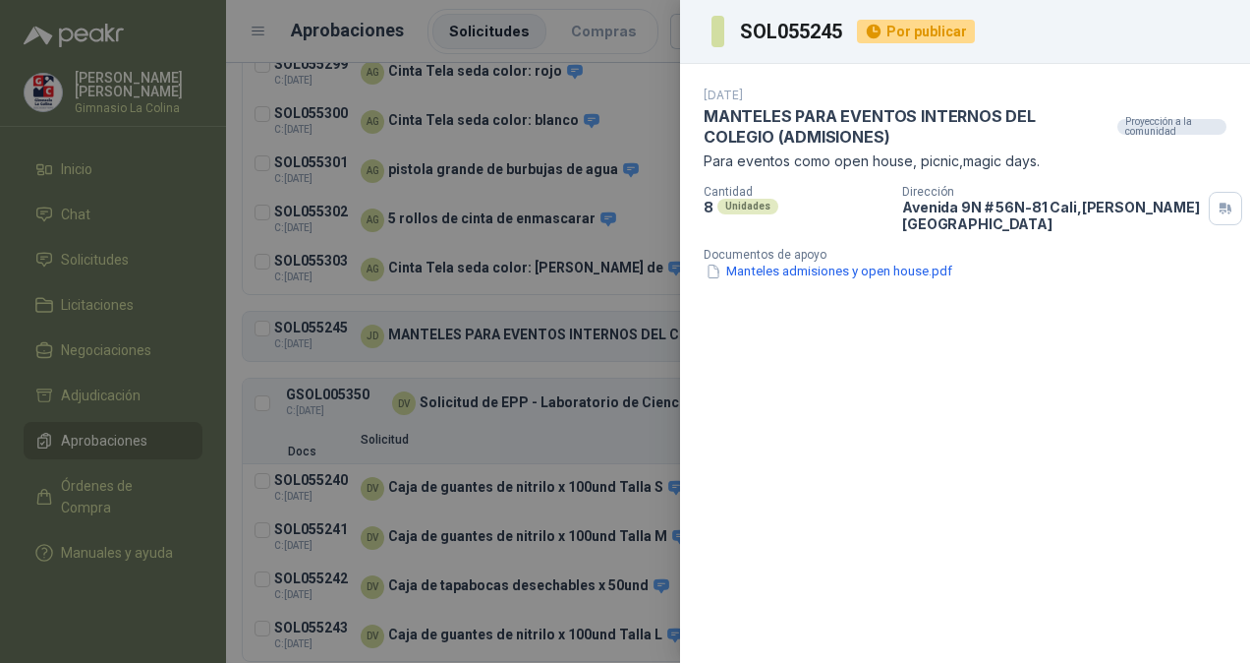
click at [623, 331] on div at bounding box center [625, 331] width 1250 height 663
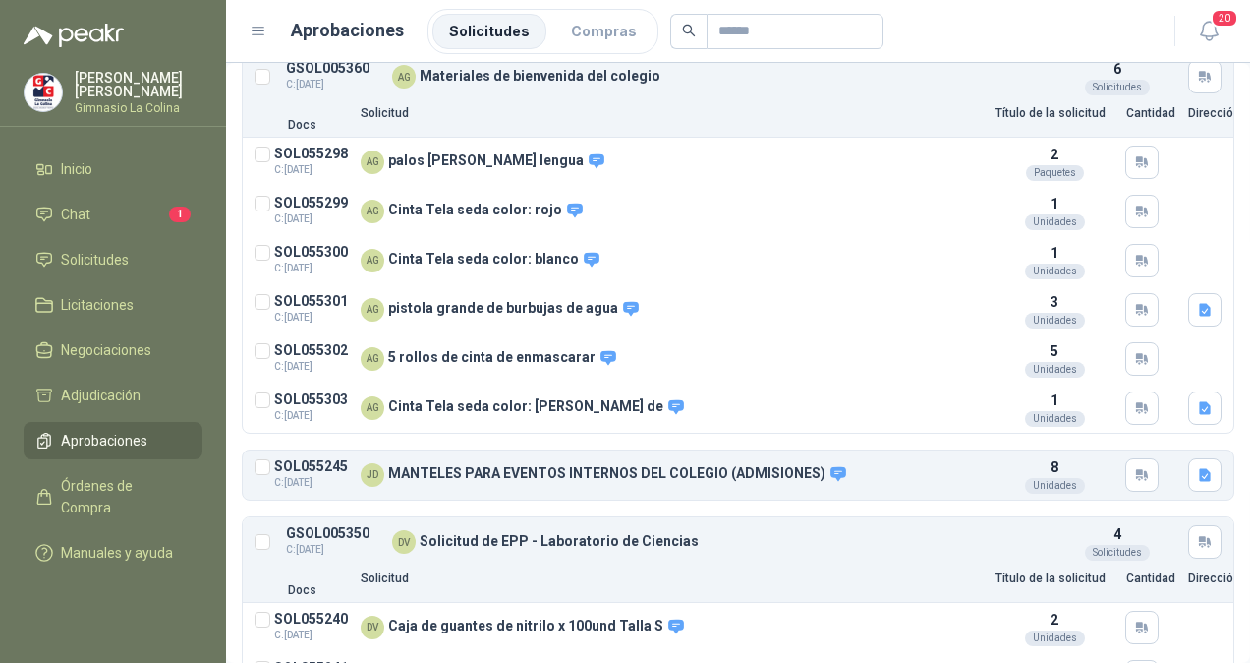
scroll to position [0, 0]
